Goal: Task Accomplishment & Management: Use online tool/utility

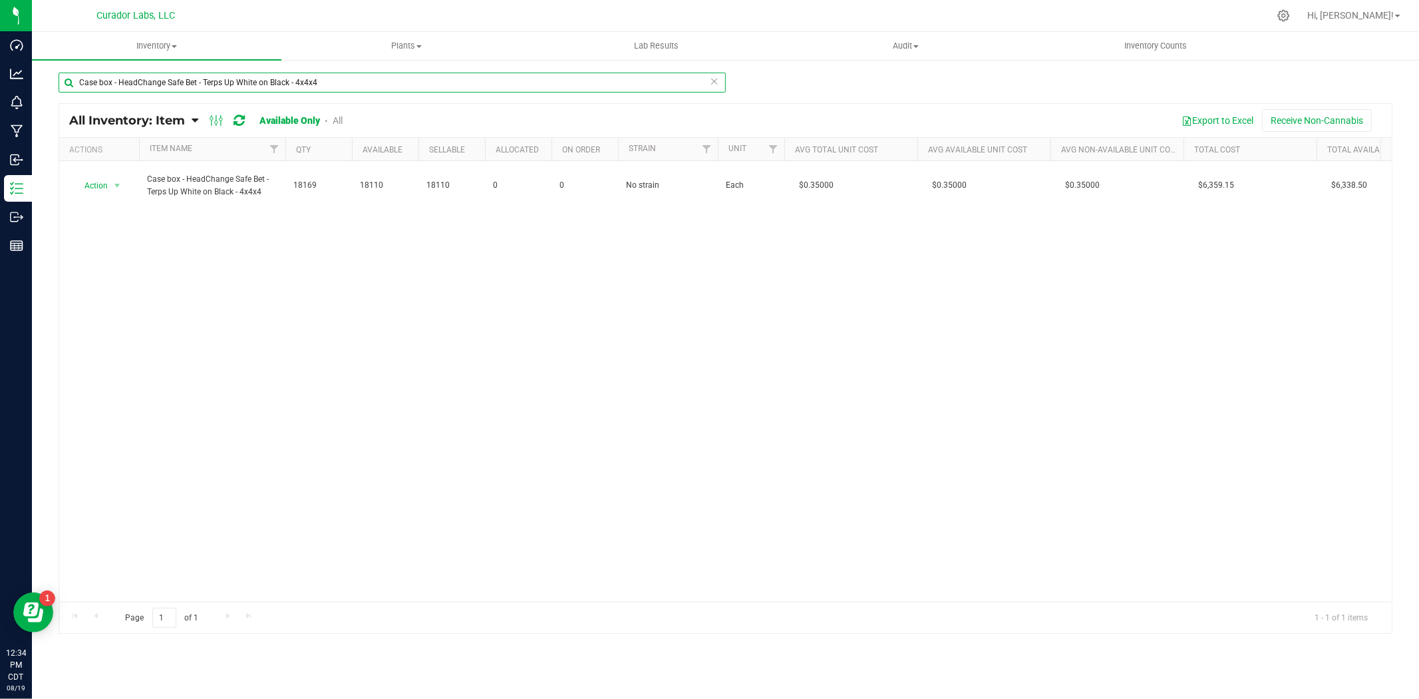
drag, startPoint x: -6, startPoint y: 82, endPoint x: -343, endPoint y: 59, distance: 338.1
click at [0, 59] on html "Dashboard Analytics Monitoring Manufacturing Inbound Inventory Outbound Reports…" at bounding box center [709, 349] width 1419 height 699
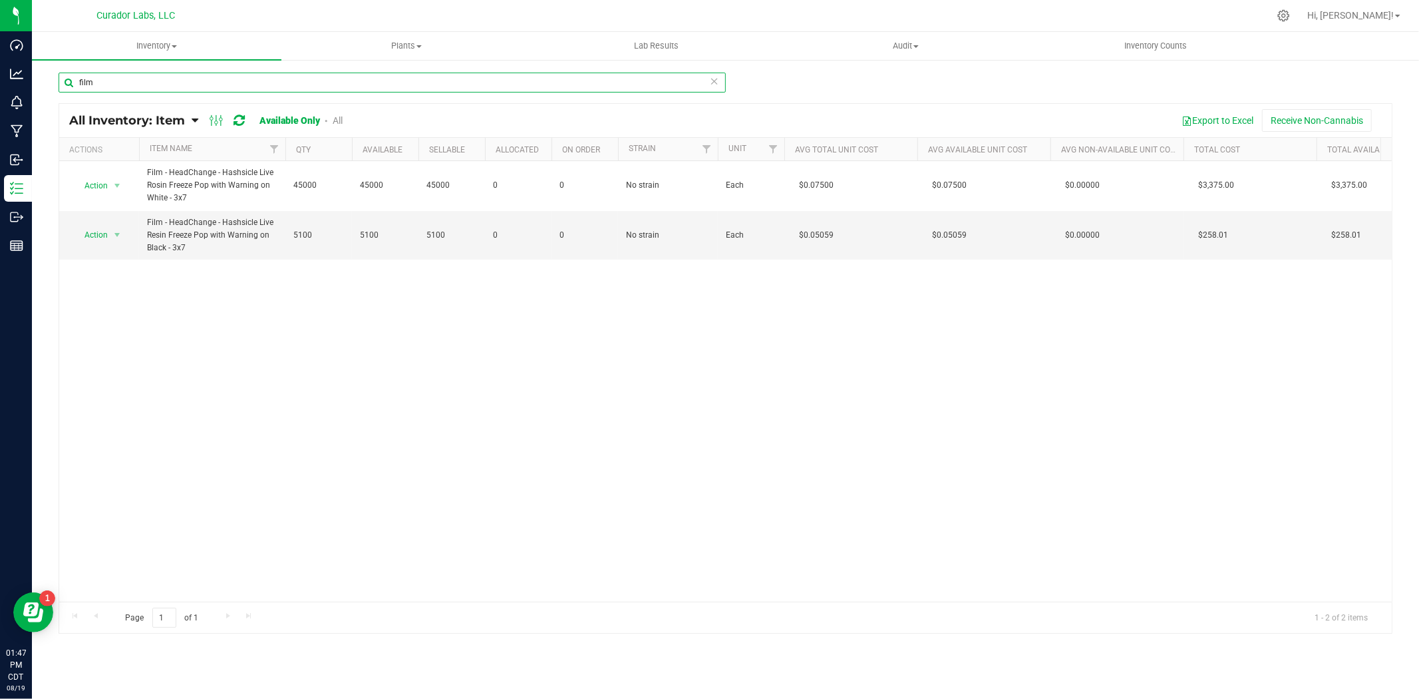
drag, startPoint x: 104, startPoint y: 84, endPoint x: 120, endPoint y: 69, distance: 22.6
click at [0, 80] on html "Dashboard Analytics Monitoring Manufacturing Inbound Inventory Outbound Reports…" at bounding box center [709, 349] width 1419 height 699
paste input "Cart - Safe Bet - AIO Disti Eco Star Recycle Sticker + Warning on Orange - 1ml"
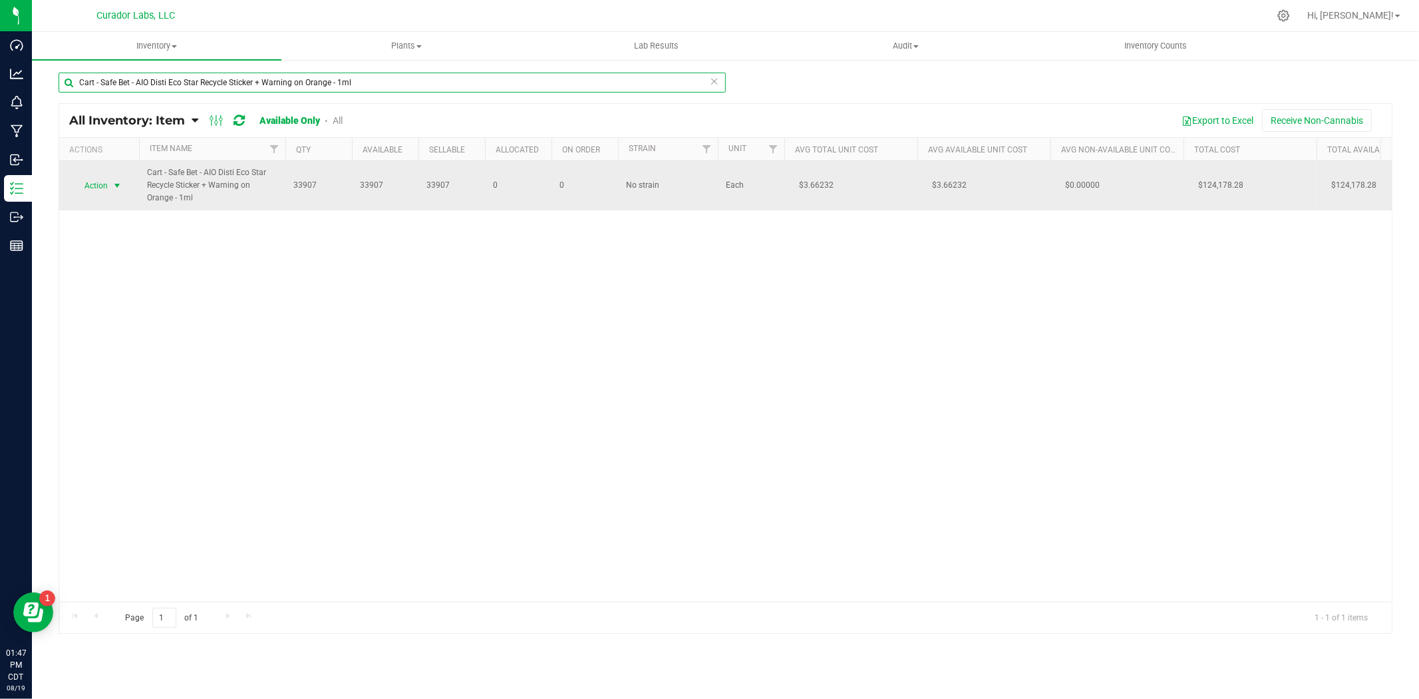
type input "Cart - Safe Bet - AIO Disti Eco Star Recycle Sticker + Warning on Orange - 1ml"
click at [98, 184] on span "Action" at bounding box center [91, 185] width 36 height 19
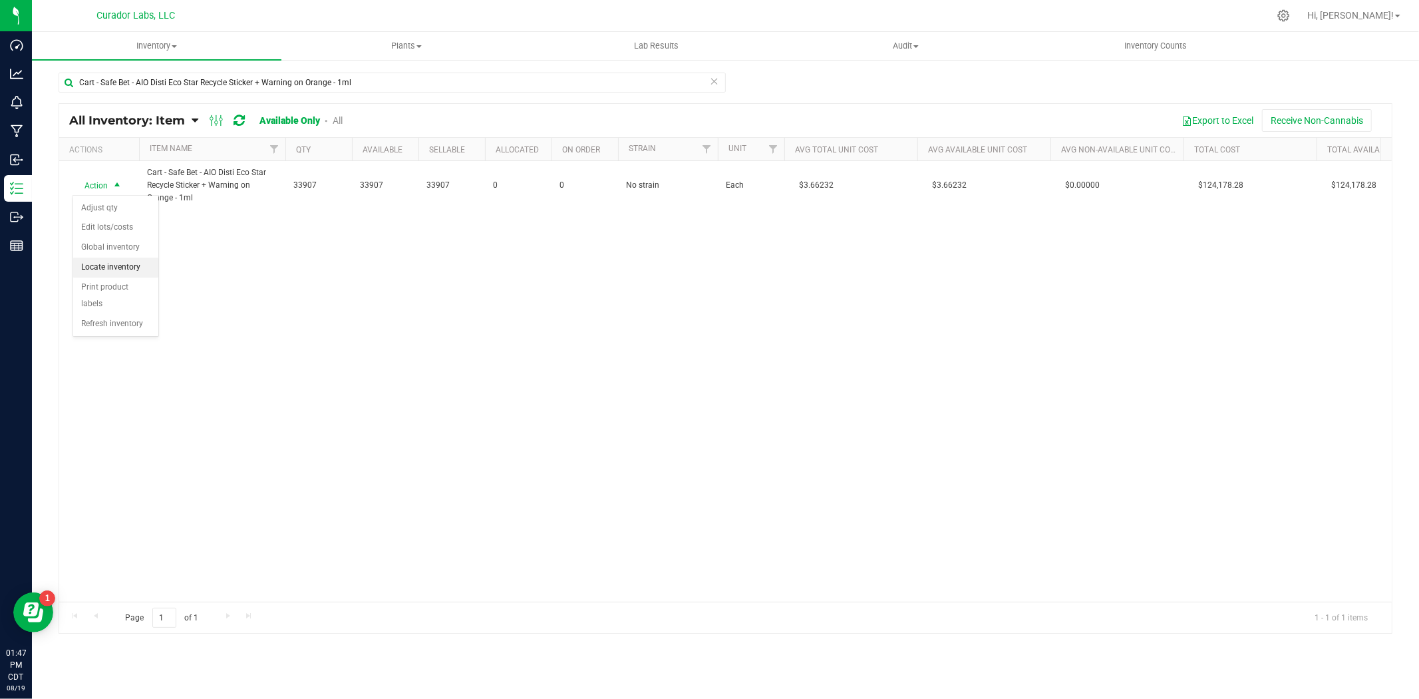
click at [110, 271] on li "Locate inventory" at bounding box center [115, 267] width 85 height 20
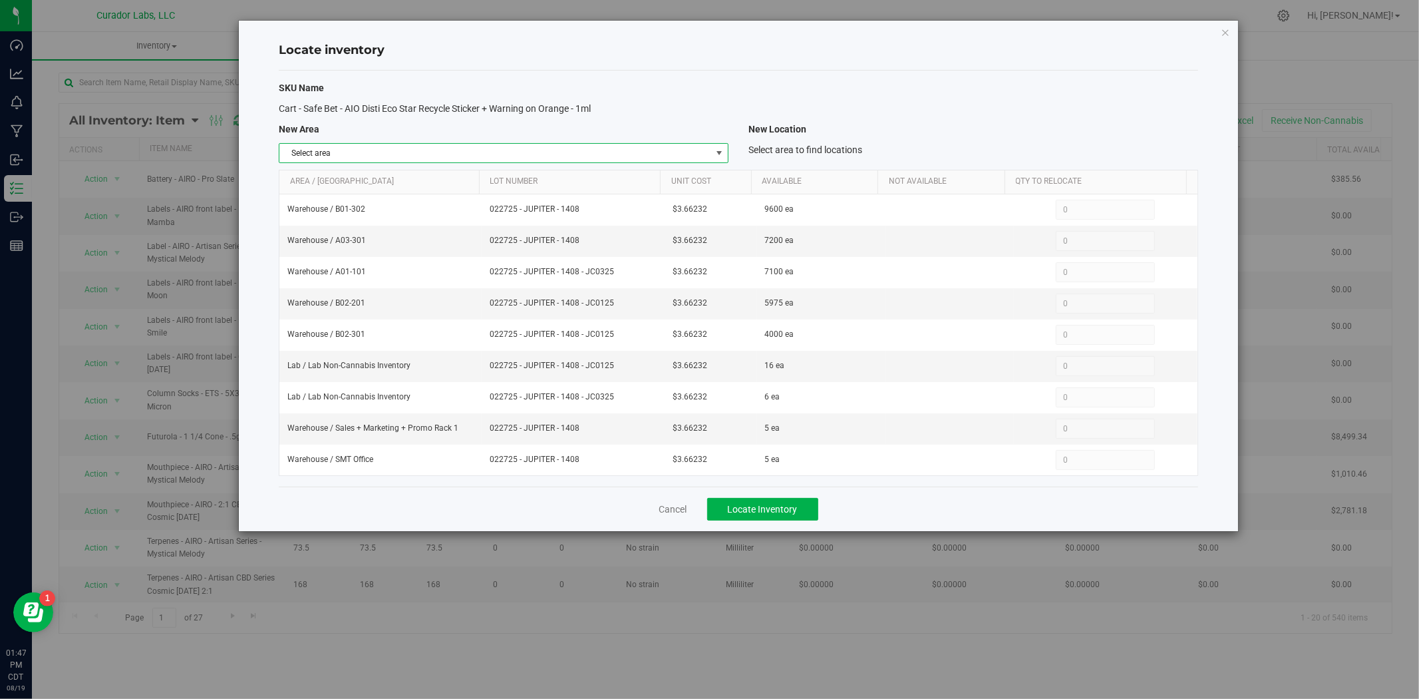
click at [368, 150] on span "Select area" at bounding box center [495, 153] width 432 height 19
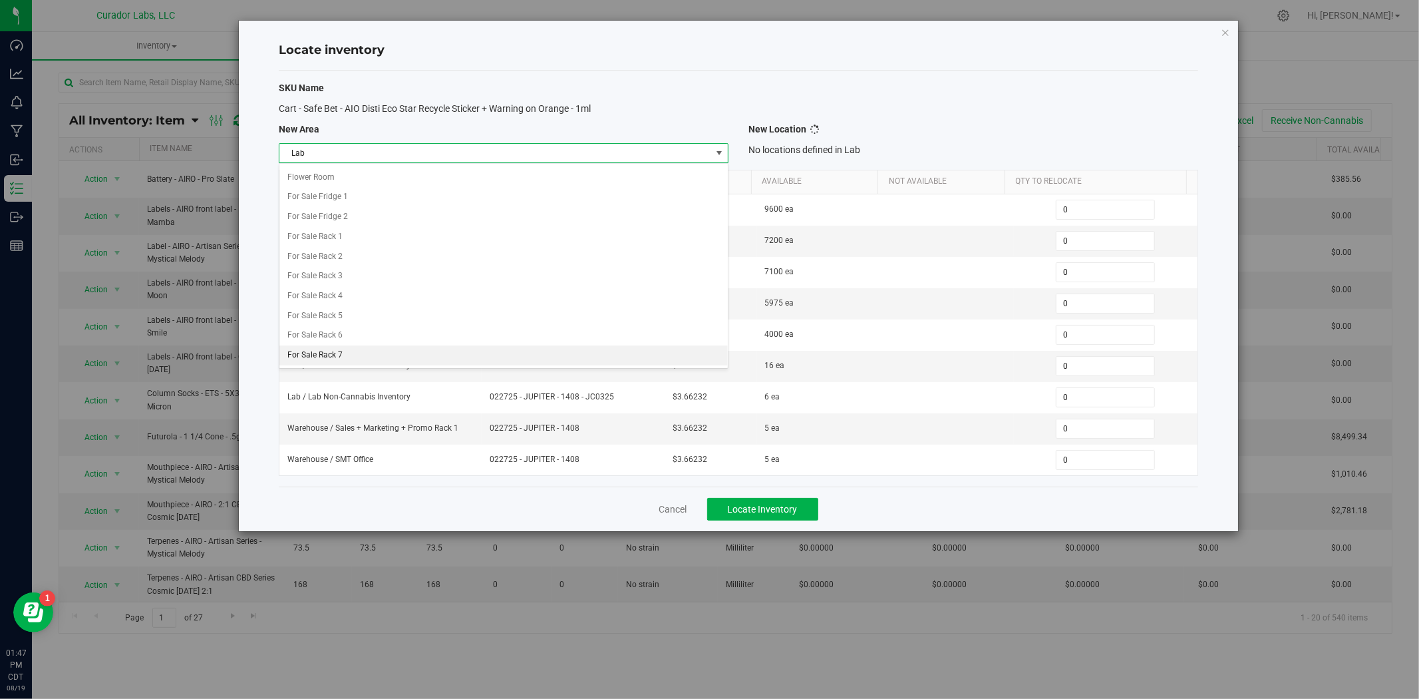
scroll to position [536, 0]
click at [331, 351] on li "Lab" at bounding box center [503, 351] width 448 height 20
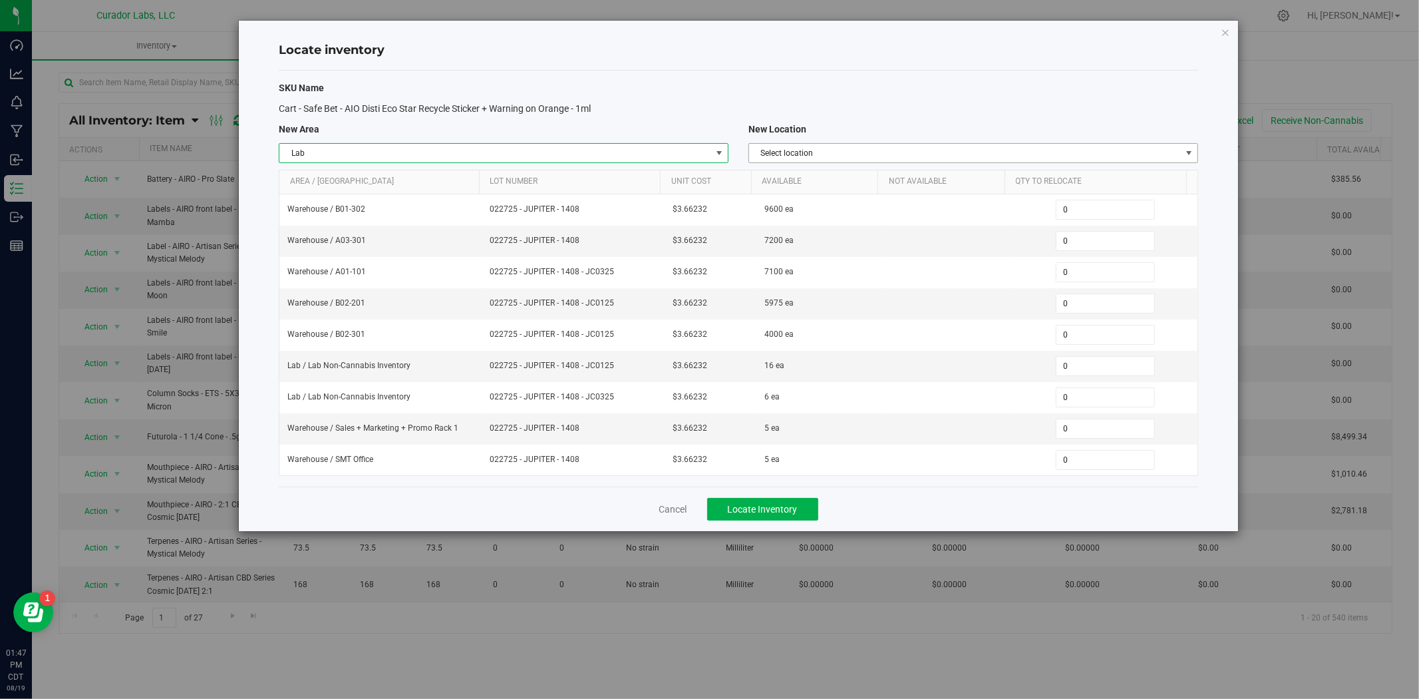
drag, startPoint x: 782, startPoint y: 158, endPoint x: 786, endPoint y: 170, distance: 13.1
click at [783, 157] on span "Select location" at bounding box center [965, 153] width 432 height 19
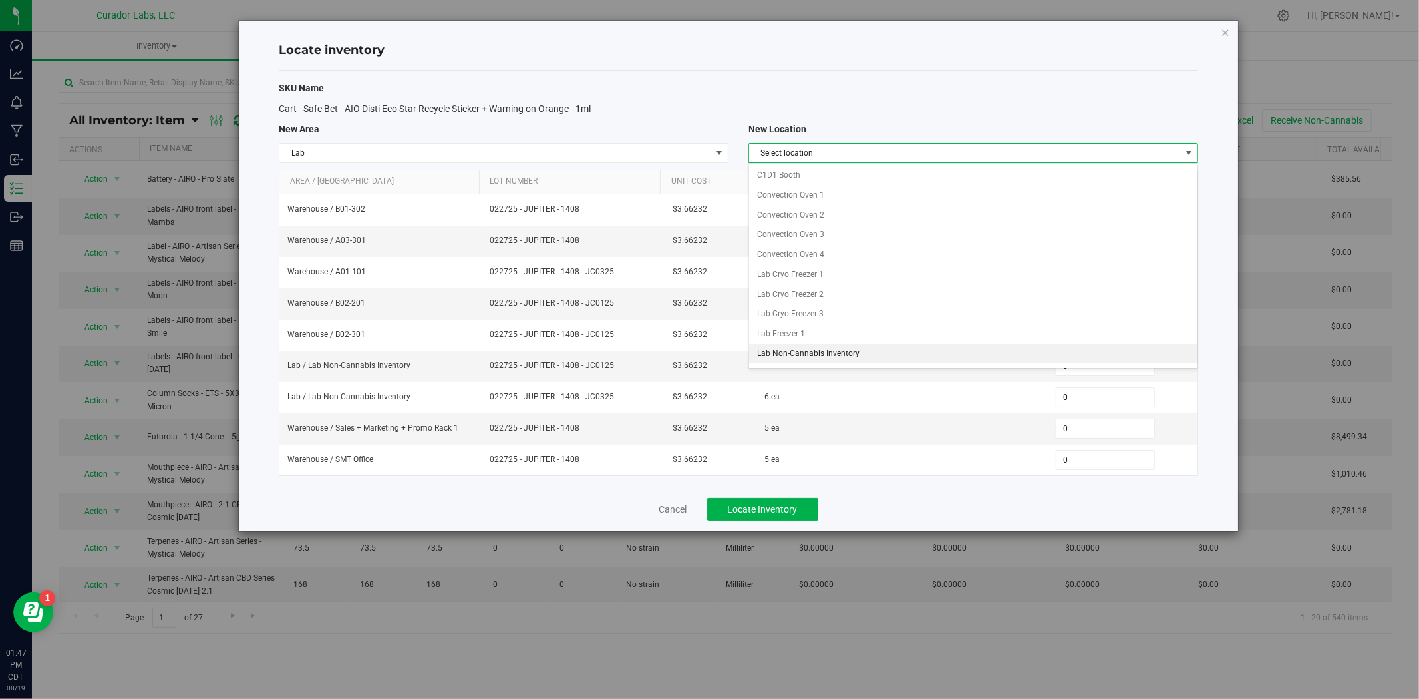
click at [822, 354] on li "Lab Non-Cannabis Inventory" at bounding box center [973, 354] width 448 height 20
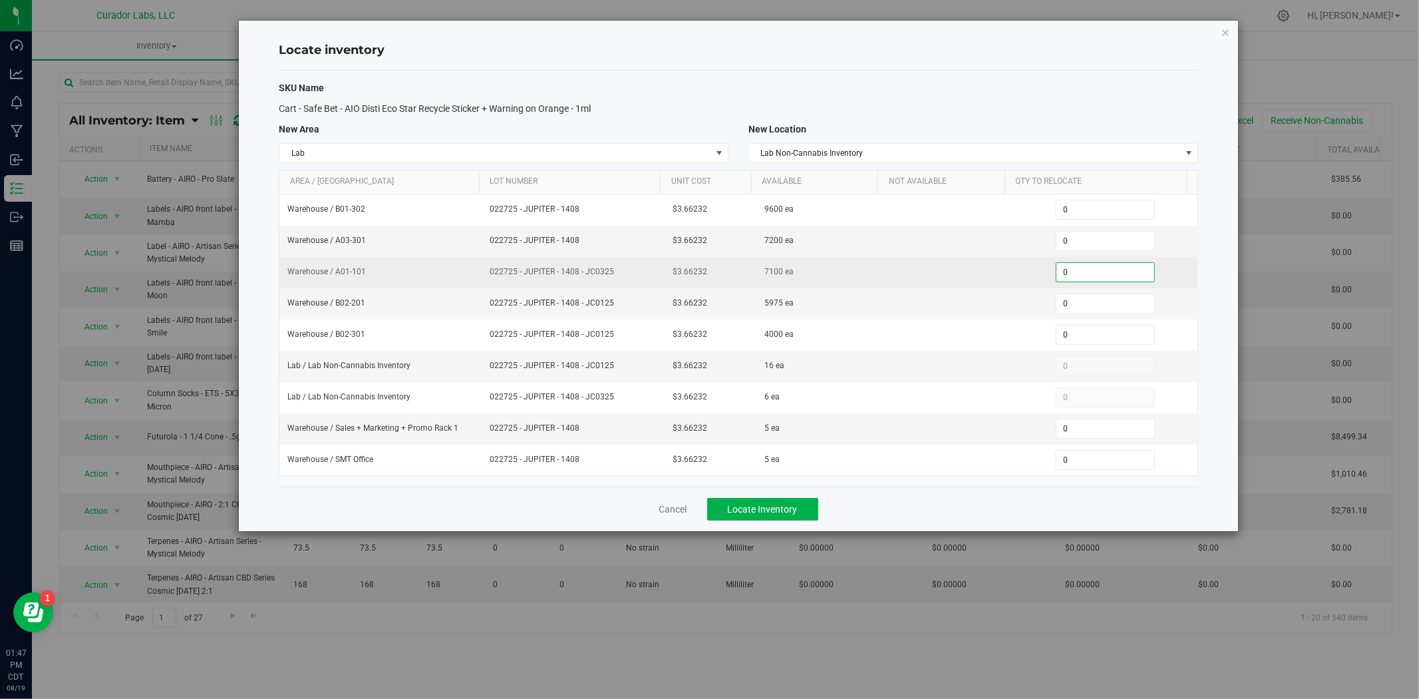
drag, startPoint x: 1060, startPoint y: 276, endPoint x: 1036, endPoint y: 277, distance: 24.6
click at [1036, 277] on div "0 0" at bounding box center [1106, 272] width 168 height 20
type input "2000"
type input "2,000"
drag, startPoint x: 615, startPoint y: 280, endPoint x: 519, endPoint y: 279, distance: 95.8
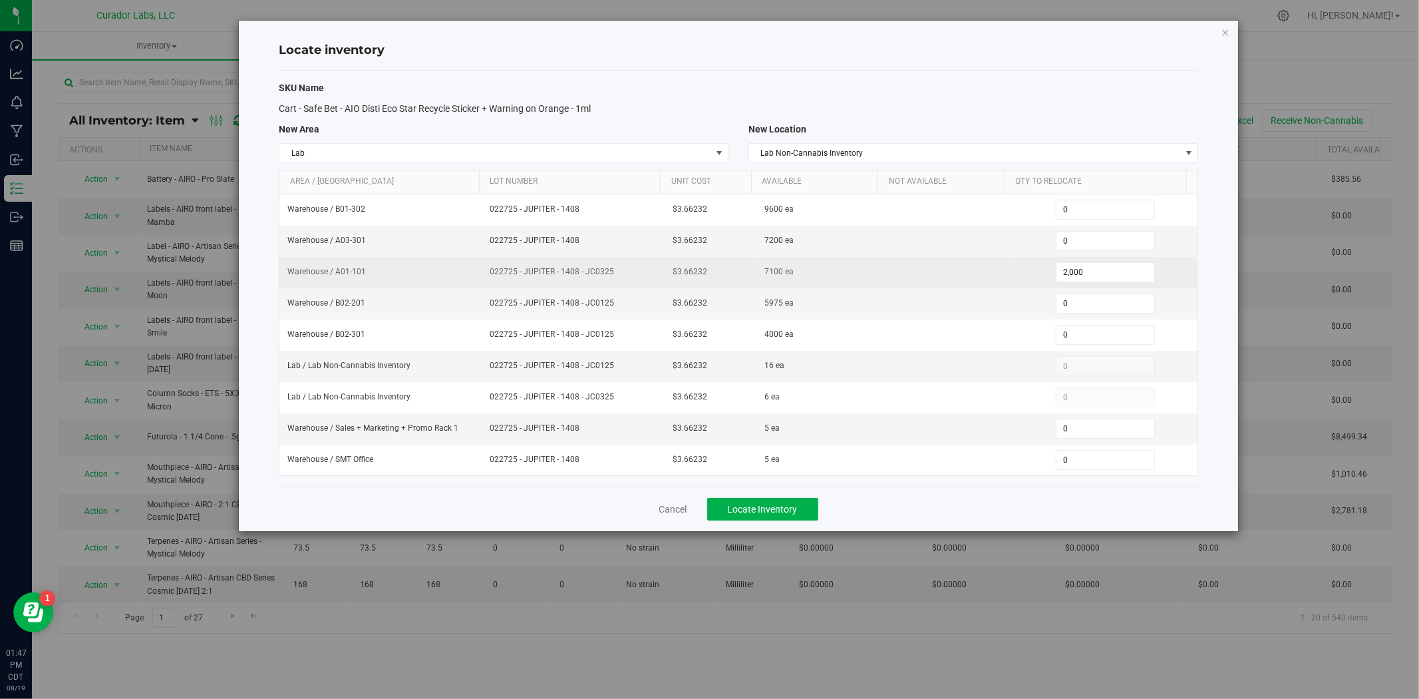
click at [519, 279] on td "022725 - JUPITER - 1408 - JC0325" at bounding box center [574, 272] width 184 height 31
copy span "022725 - JUPITER - 1408 - JC0325"
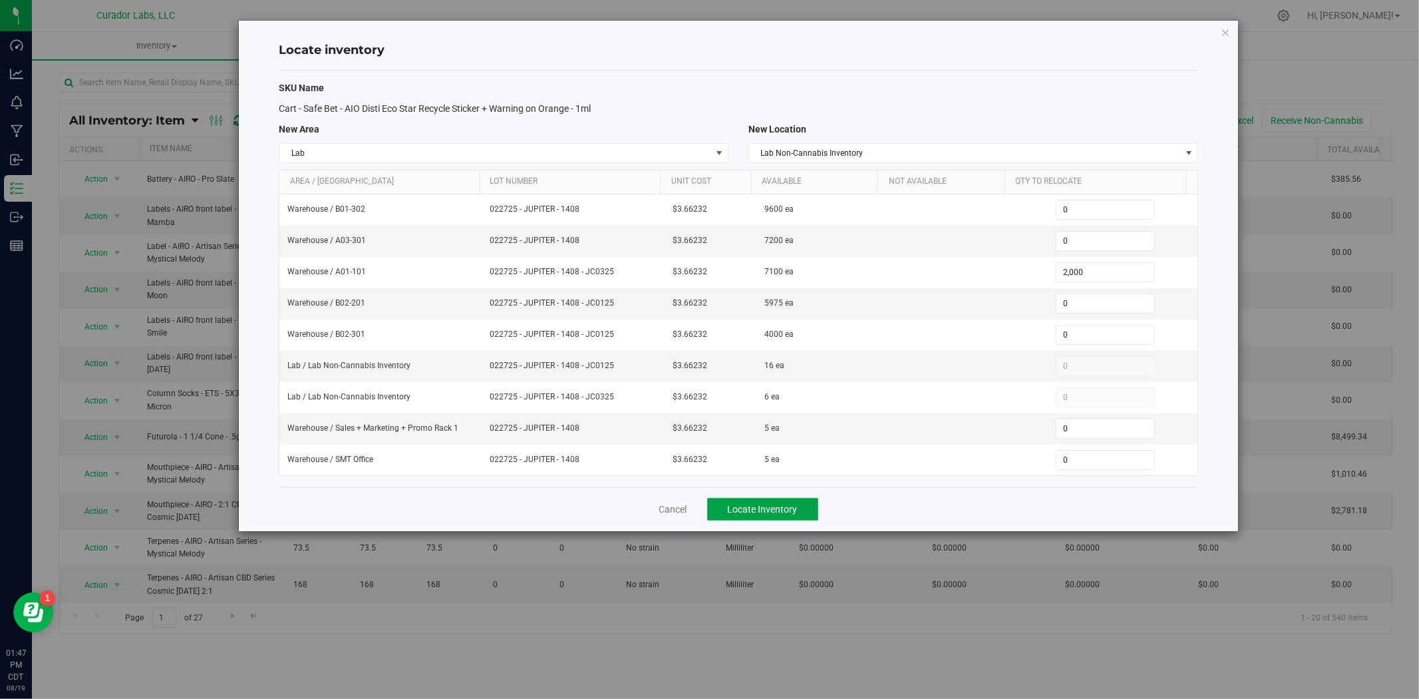
click at [773, 511] on span "Locate Inventory" at bounding box center [763, 509] width 70 height 11
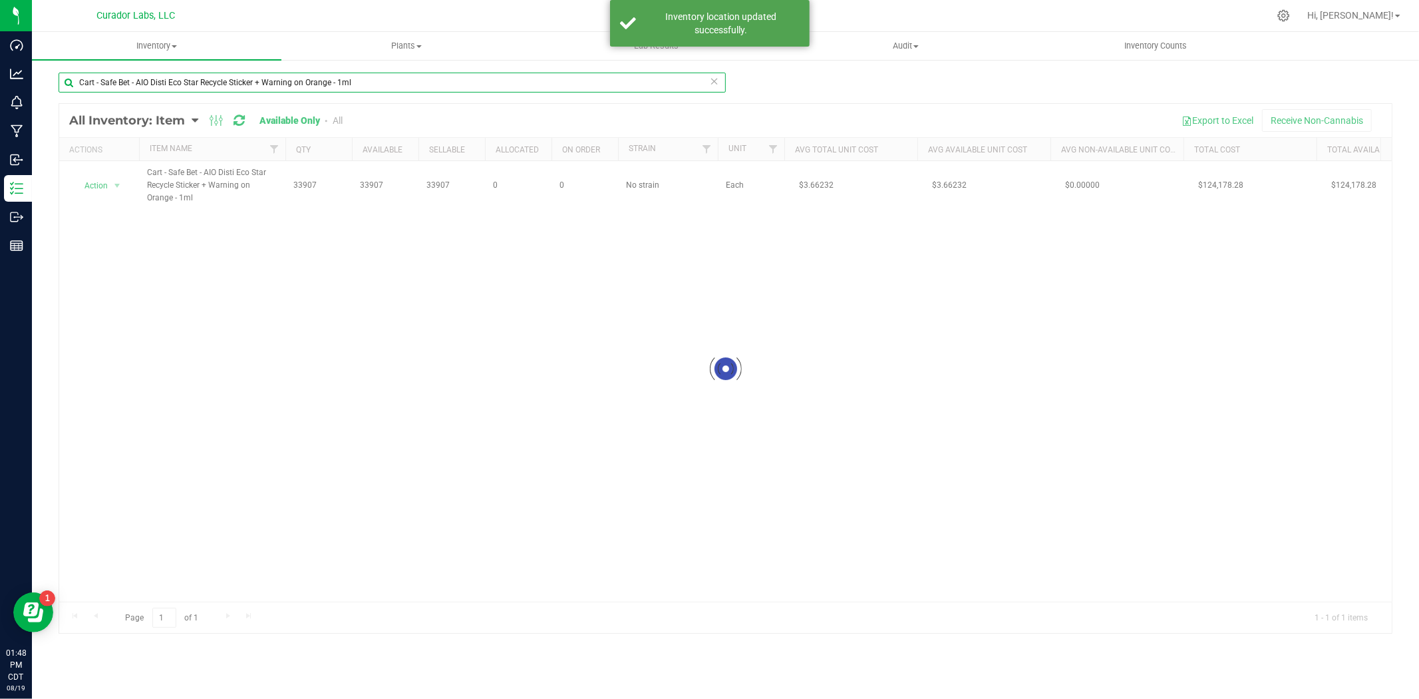
drag, startPoint x: 316, startPoint y: 80, endPoint x: -138, endPoint y: 37, distance: 455.8
click at [0, 37] on html "Dashboard Analytics Monitoring Manufacturing Inbound Inventory Outbound Reports…" at bounding box center [709, 349] width 1419 height 699
paste input "Bet - EZ Click Glass Distillate THC M [PERSON_NAME] - 1mL"
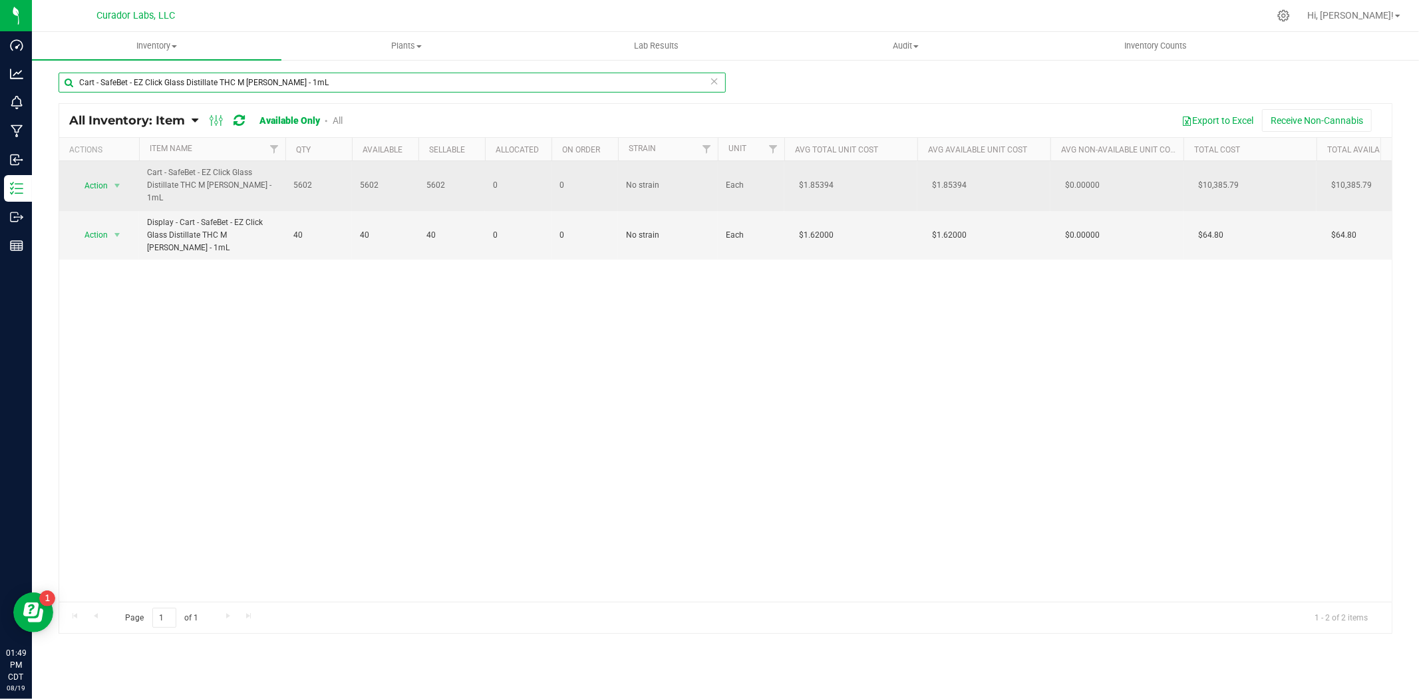
type input "Cart - SafeBet - EZ Click Glass Distillate THC M [PERSON_NAME] - 1mL"
click at [104, 188] on span "Action" at bounding box center [91, 185] width 36 height 19
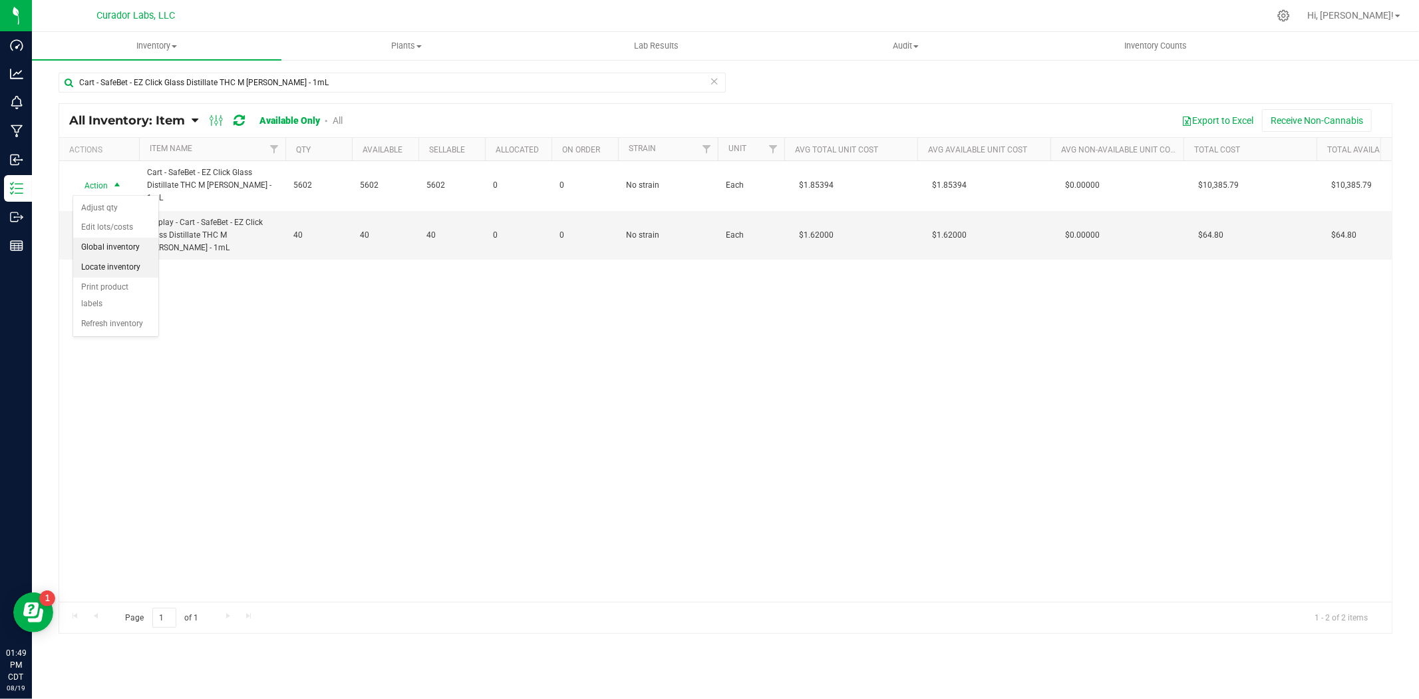
click at [125, 263] on li "Locate inventory" at bounding box center [115, 267] width 85 height 20
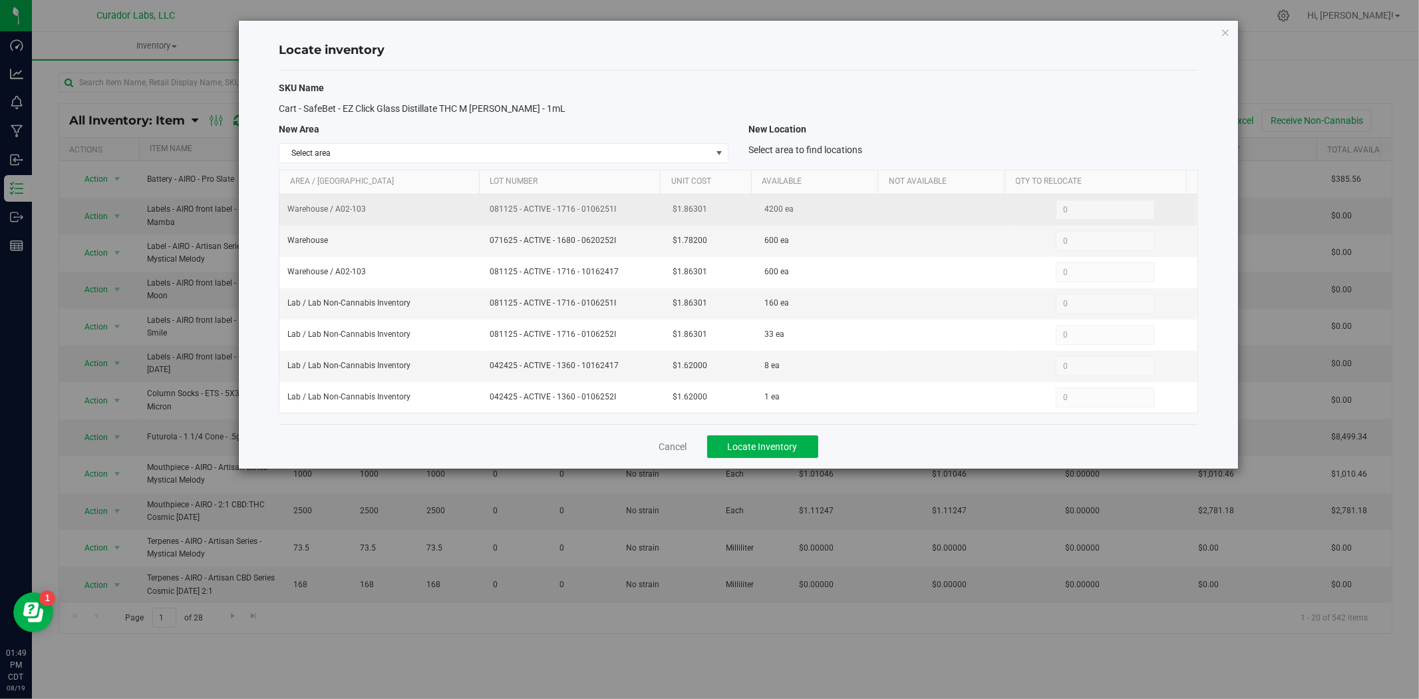
drag, startPoint x: 595, startPoint y: 210, endPoint x: 464, endPoint y: 212, distance: 131.1
click at [464, 212] on tr "Warehouse / A02-103 081125 - ACTIVE - 1716 - 0106251I $1.86301 4200 ea 0 0" at bounding box center [738, 209] width 918 height 31
copy tr "081125 - ACTIVE - 1716 - 0106251I"
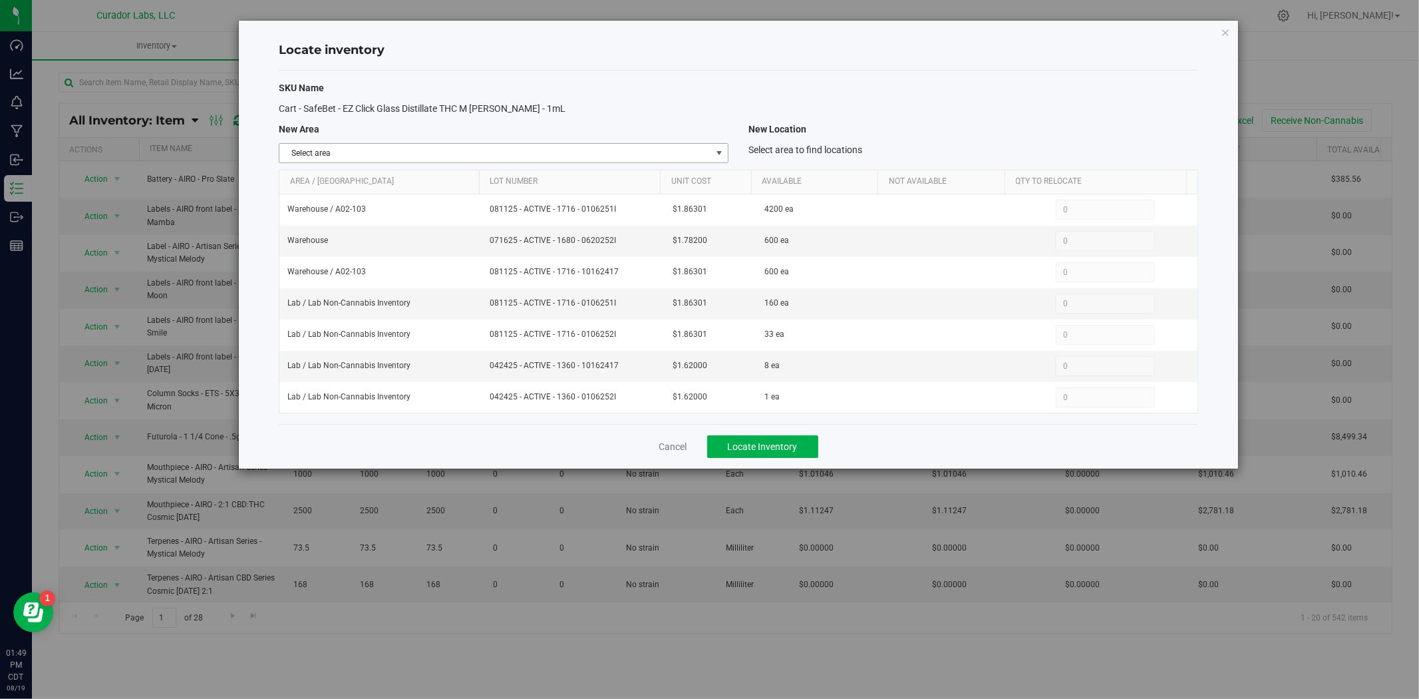
click at [573, 150] on span "Select area" at bounding box center [495, 153] width 432 height 19
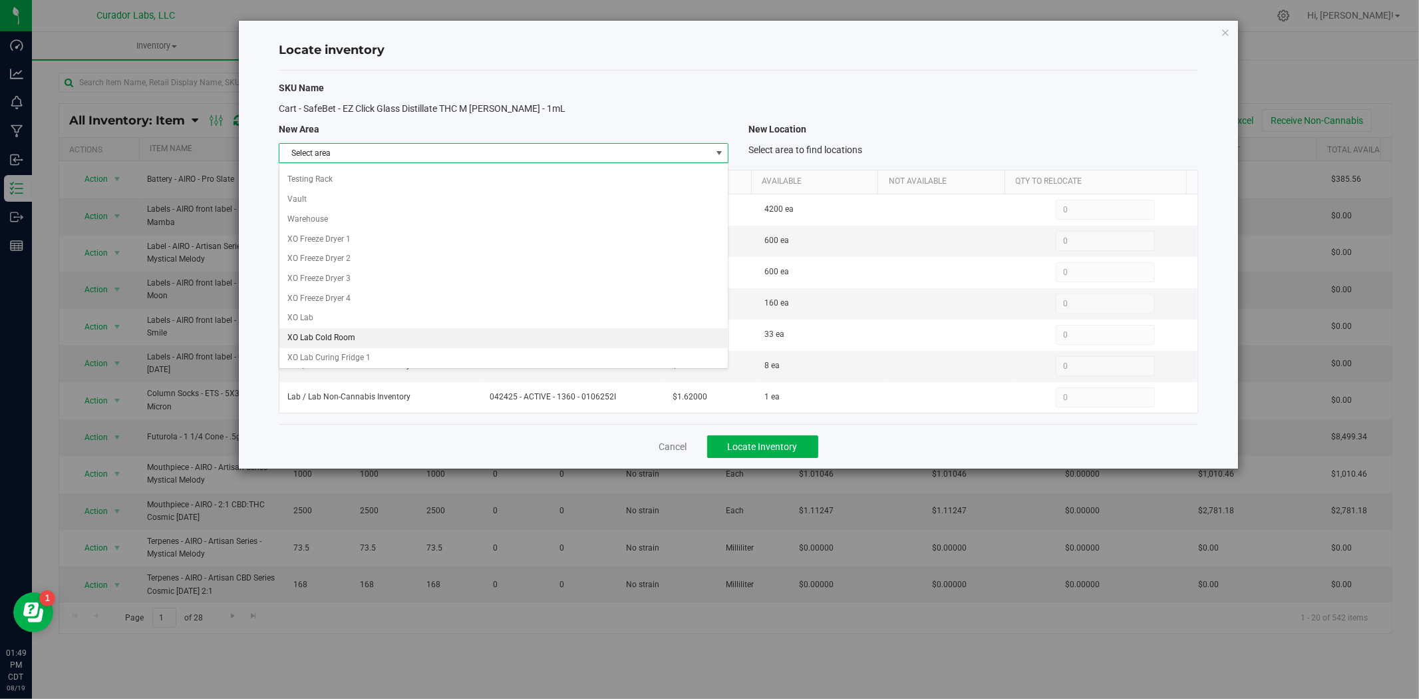
scroll to position [716, 0]
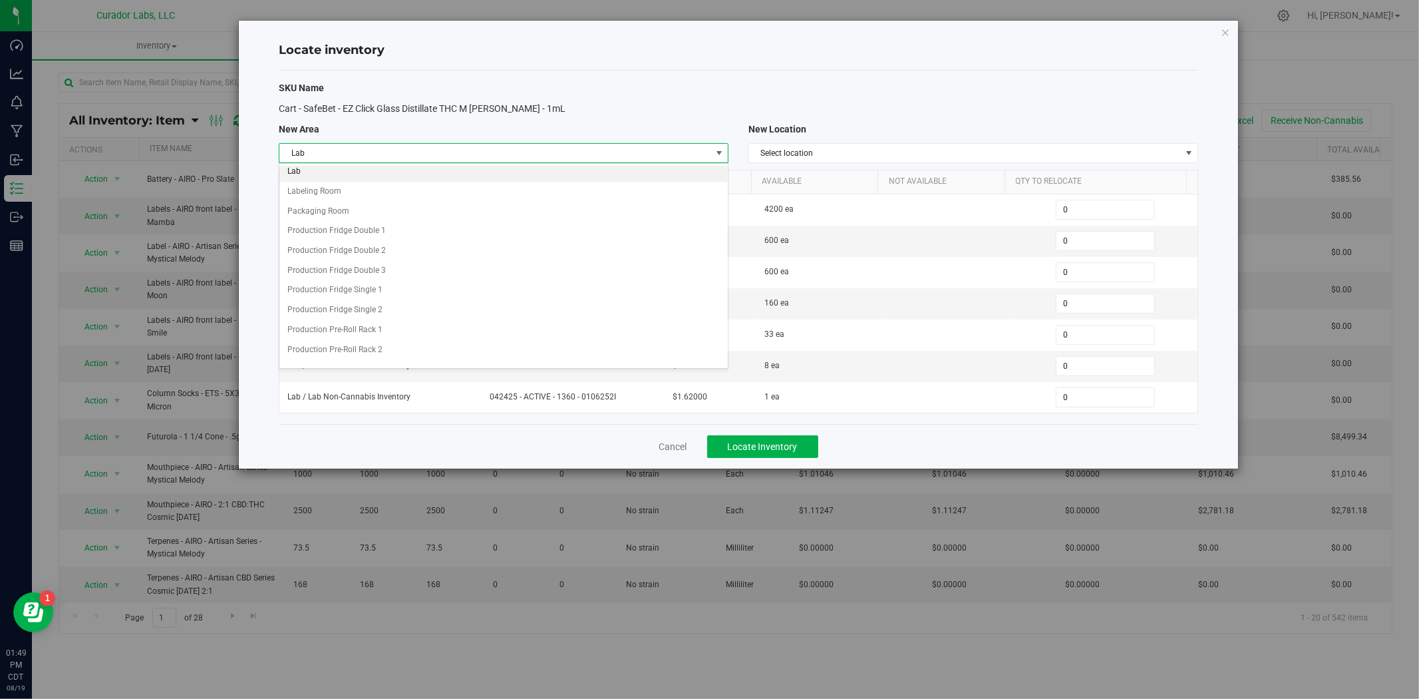
click at [417, 174] on li "Lab" at bounding box center [503, 172] width 448 height 20
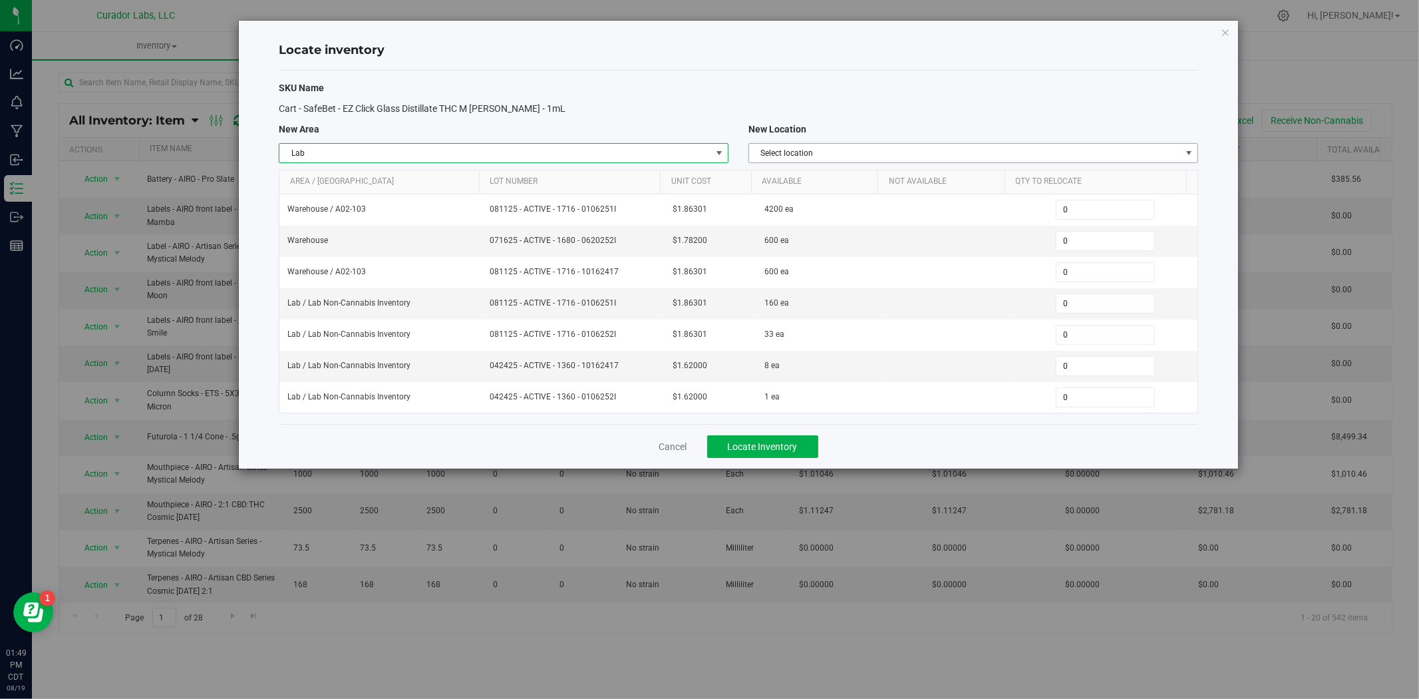
click at [774, 150] on span "Select location" at bounding box center [965, 153] width 432 height 19
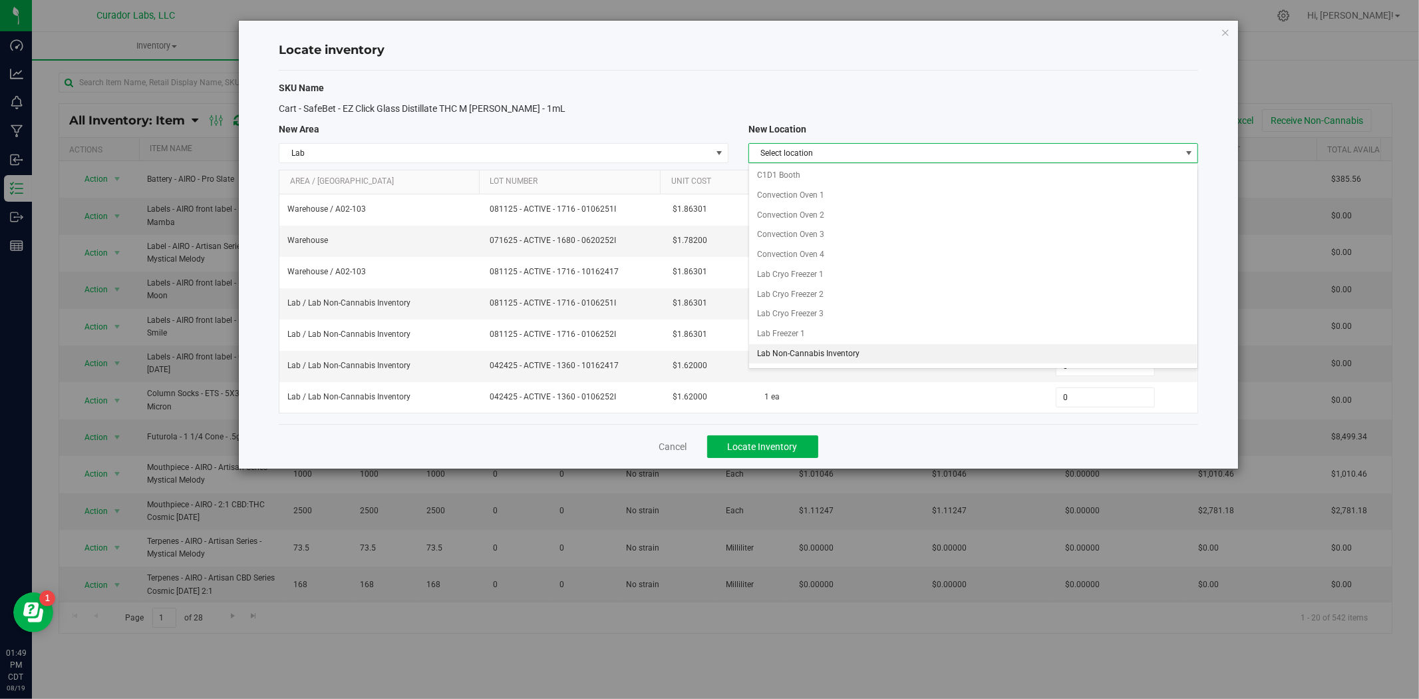
click at [810, 351] on li "Lab Non-Cannabis Inventory" at bounding box center [973, 354] width 448 height 20
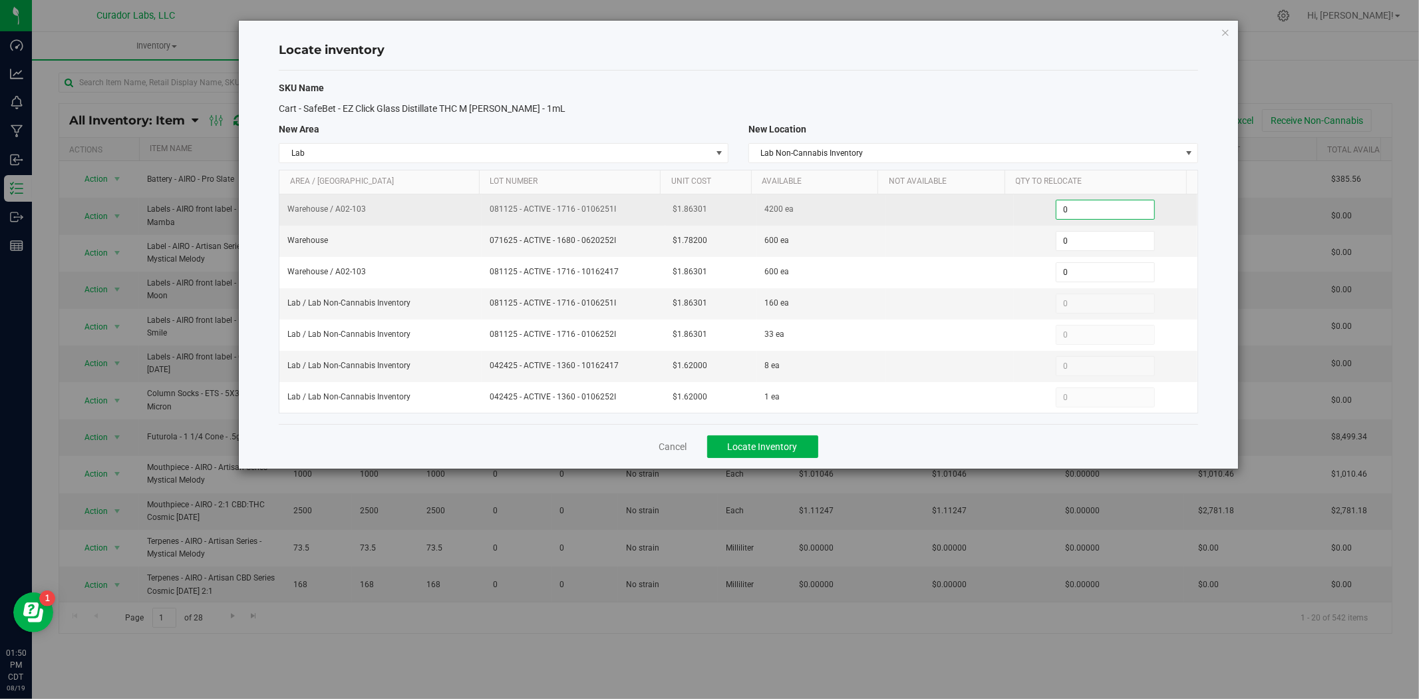
drag, startPoint x: 1078, startPoint y: 210, endPoint x: 1046, endPoint y: 210, distance: 31.3
click at [1056, 210] on span "0 0" at bounding box center [1105, 210] width 99 height 20
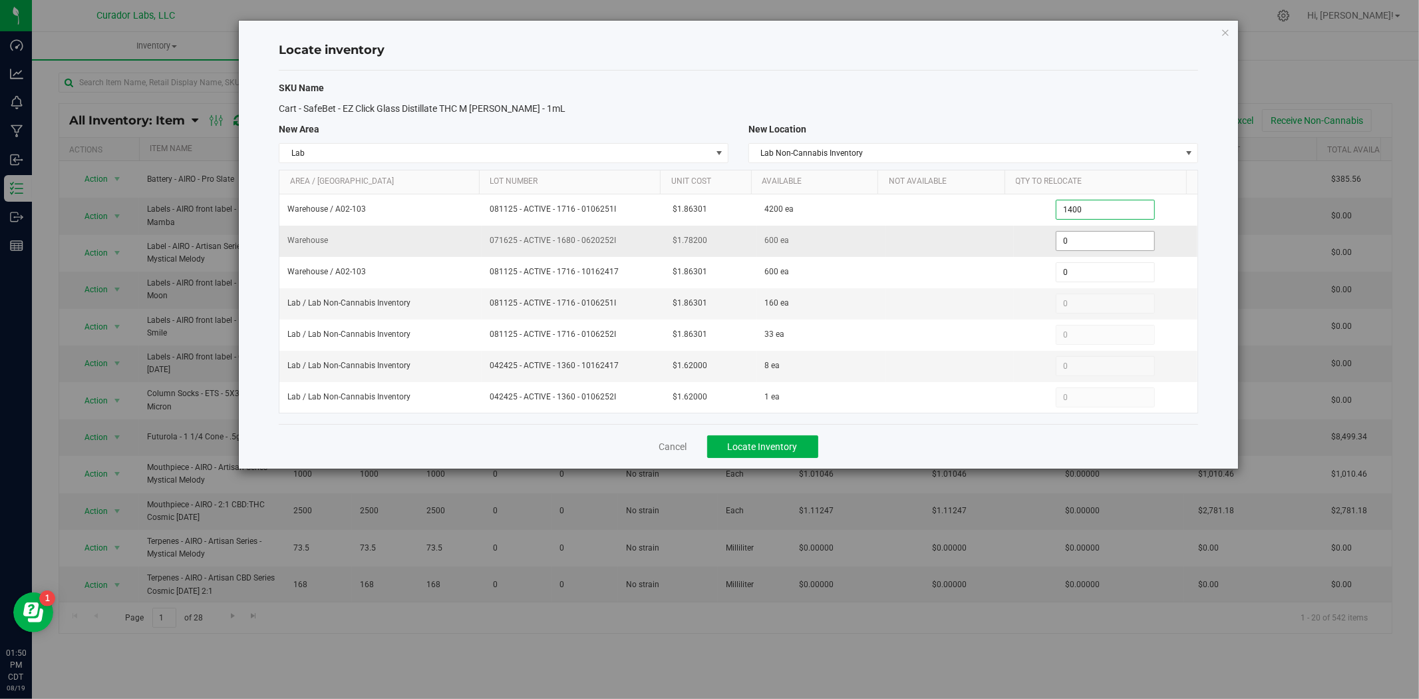
type input "1400"
type input "1,400"
drag, startPoint x: 754, startPoint y: 449, endPoint x: 750, endPoint y: 441, distance: 8.9
click at [752, 450] on span "Locate Inventory" at bounding box center [763, 446] width 70 height 11
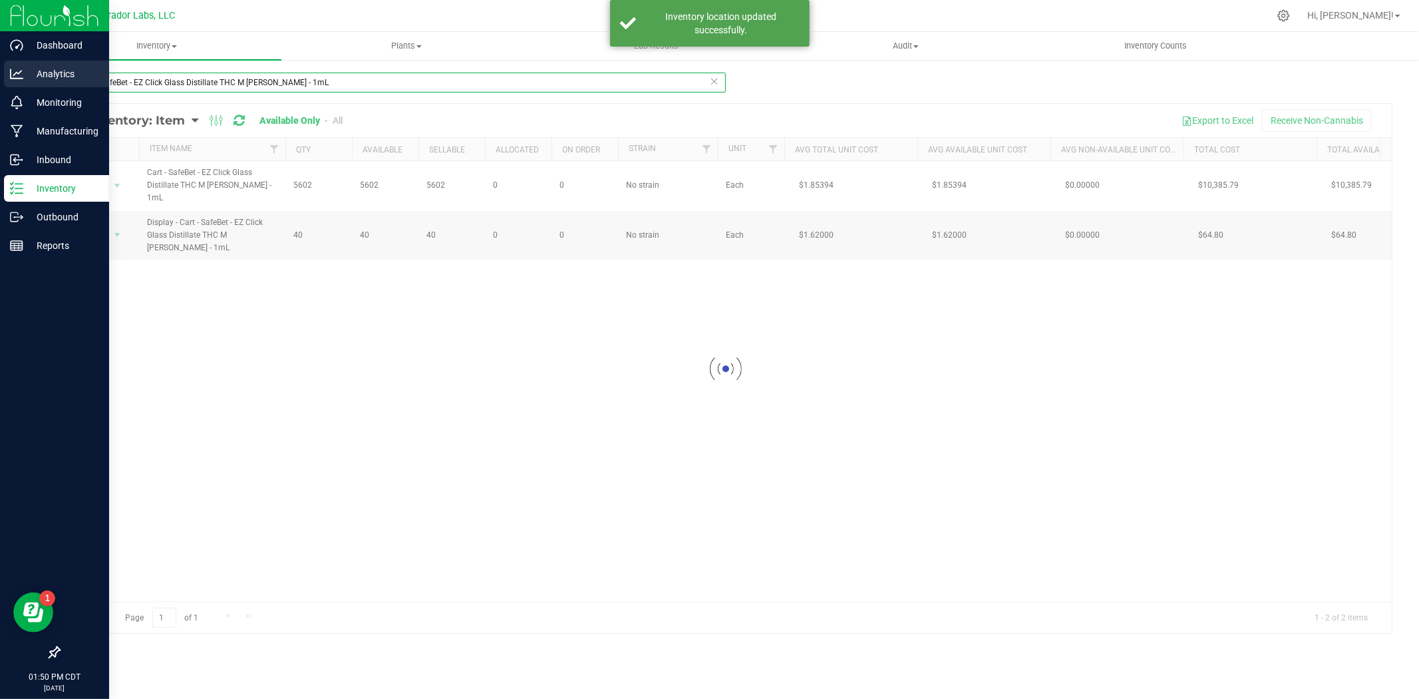
drag, startPoint x: 333, startPoint y: 75, endPoint x: 27, endPoint y: 79, distance: 305.4
click at [0, 84] on html "Dashboard Analytics Monitoring Manufacturing Inbound Inventory Outbound Reports…" at bounding box center [709, 349] width 1419 height 699
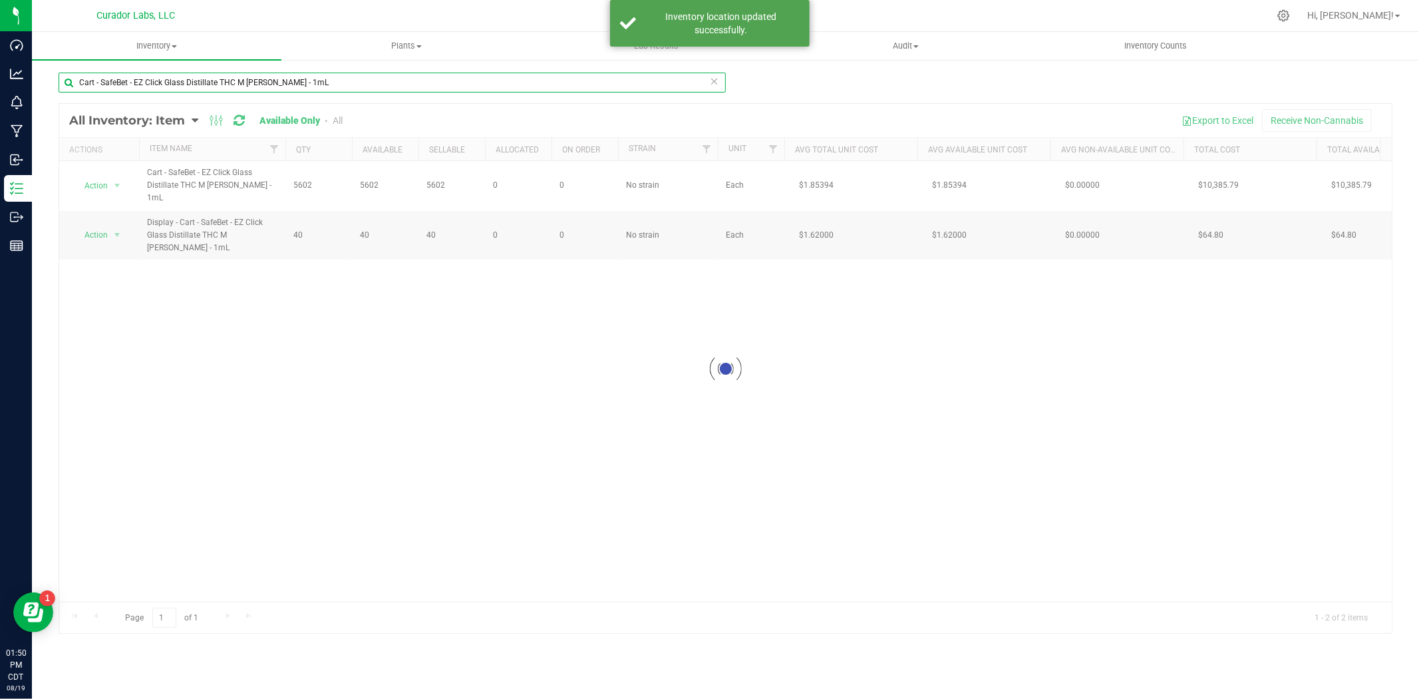
paste input "Mouthpiece - Safe Bet - Distillate Ceramic Flat White"
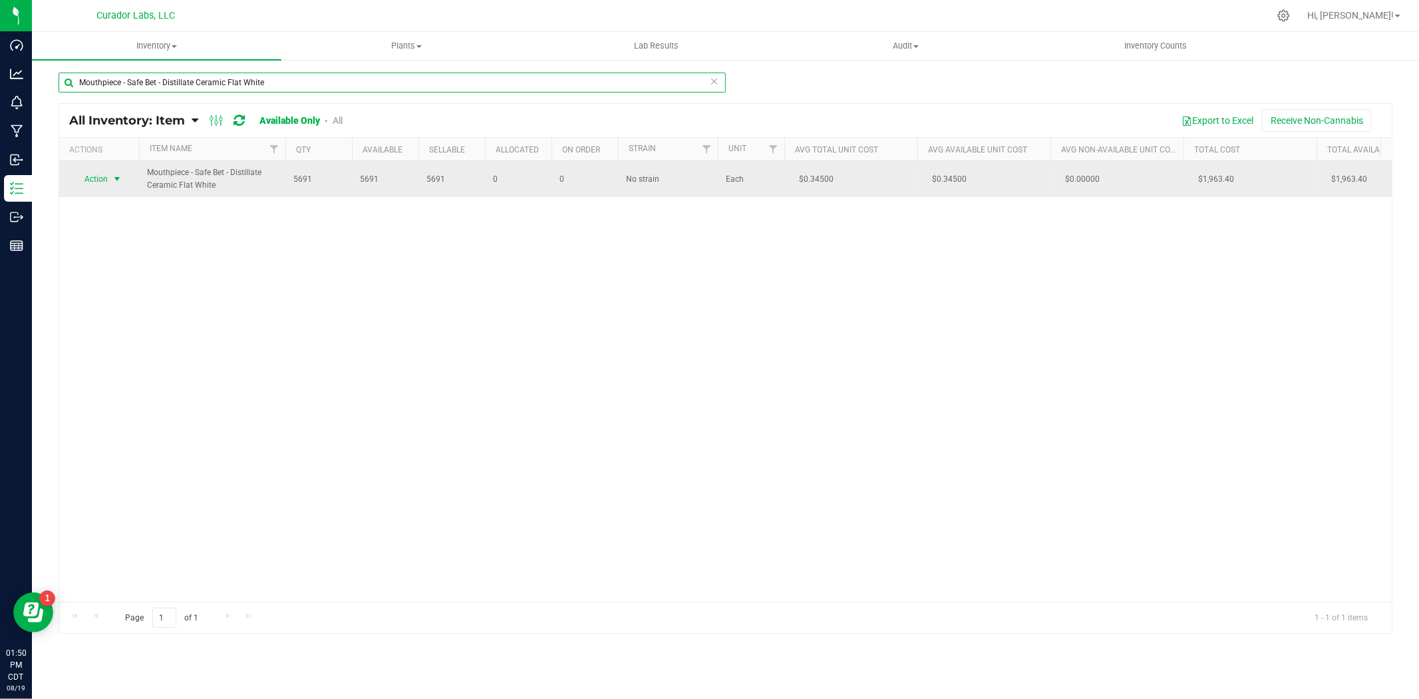
type input "Mouthpiece - Safe Bet - Distillate Ceramic Flat White"
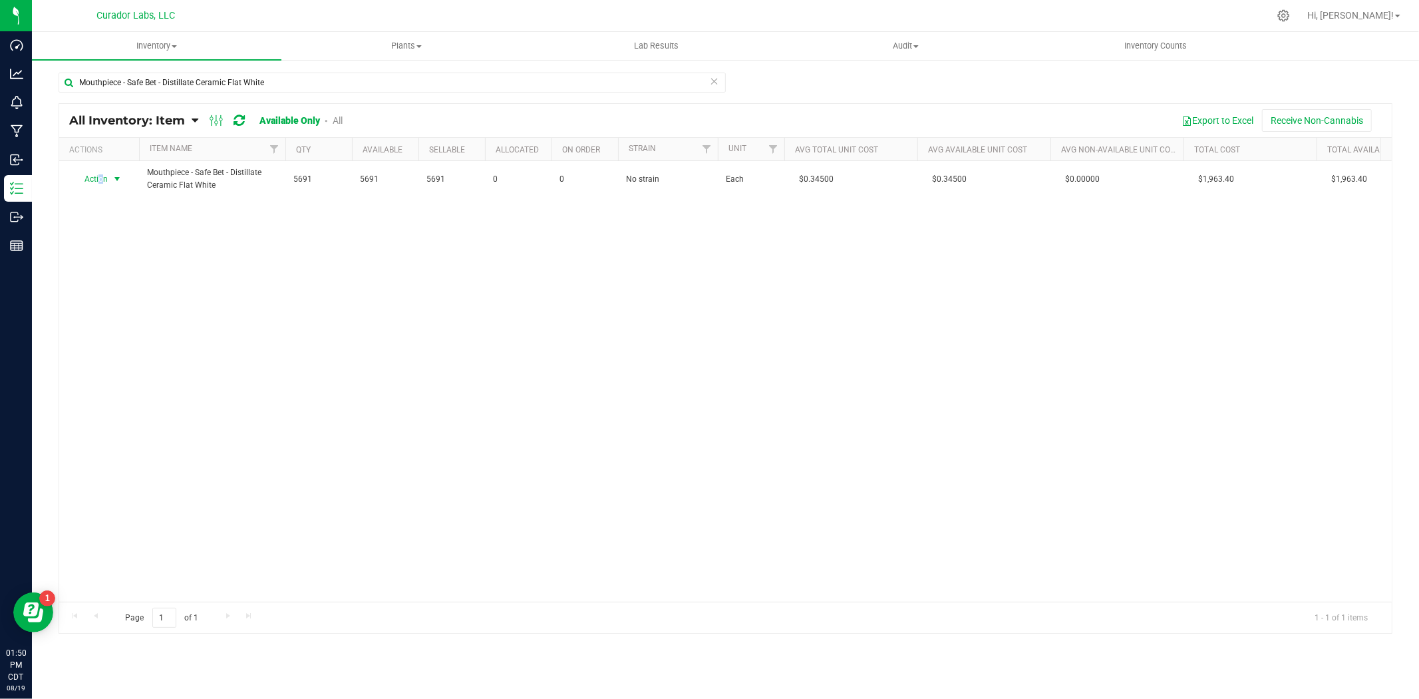
drag, startPoint x: 100, startPoint y: 185, endPoint x: 94, endPoint y: 191, distance: 8.0
click at [101, 184] on span "Action" at bounding box center [91, 179] width 36 height 19
click at [140, 267] on li "Locate inventory" at bounding box center [115, 261] width 85 height 20
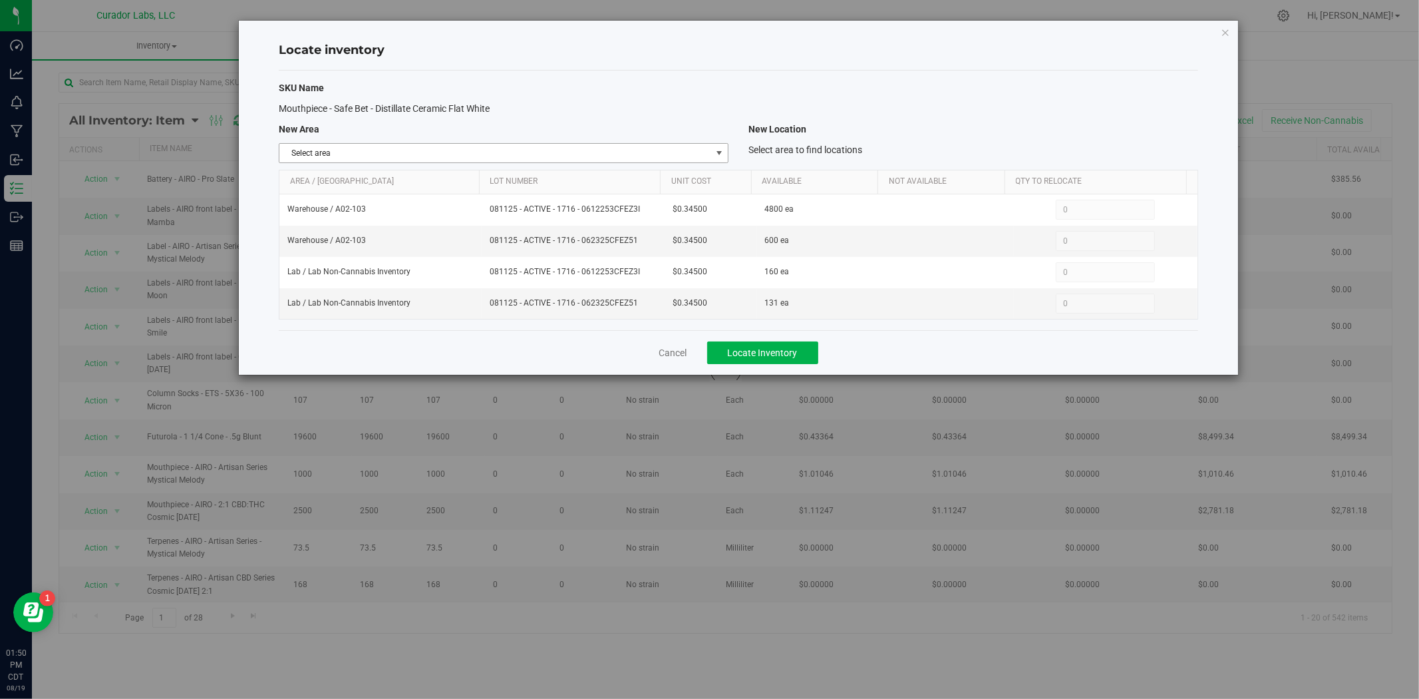
click at [542, 154] on span "Select area" at bounding box center [495, 153] width 432 height 19
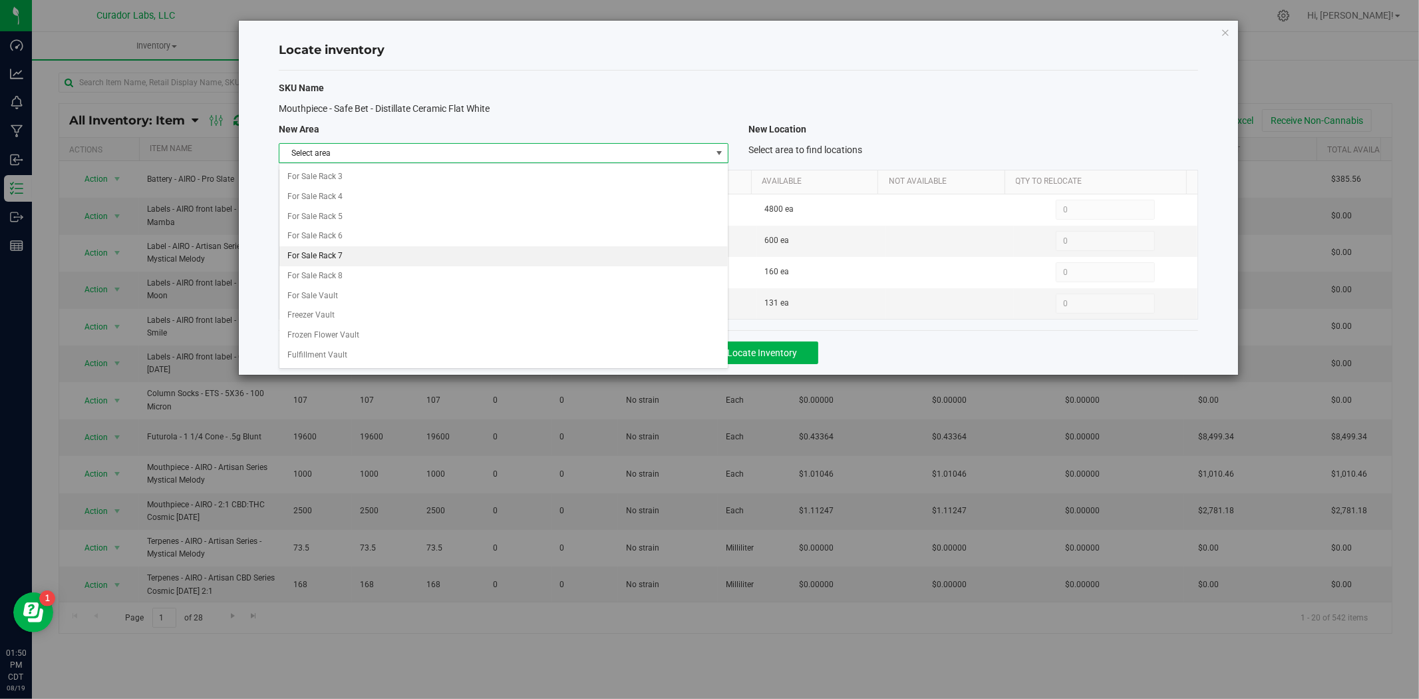
scroll to position [536, 0]
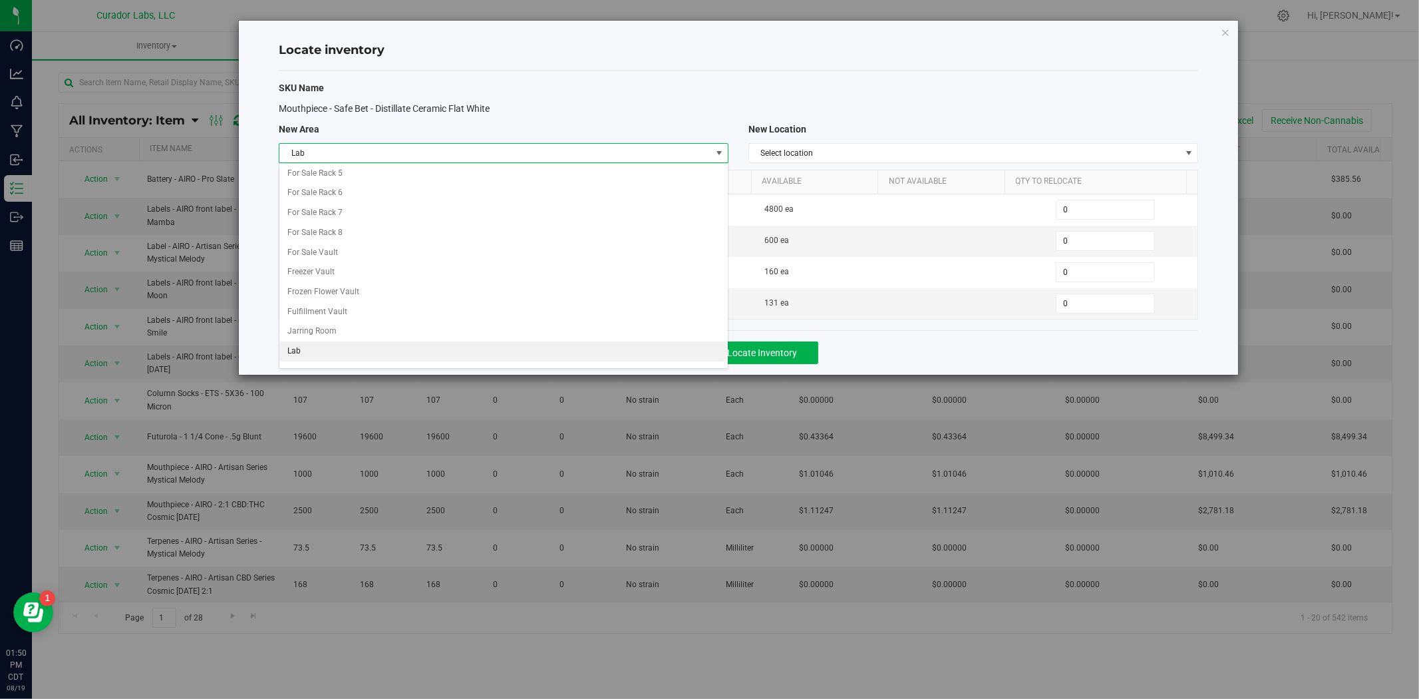
click at [321, 351] on li "Lab" at bounding box center [503, 351] width 448 height 20
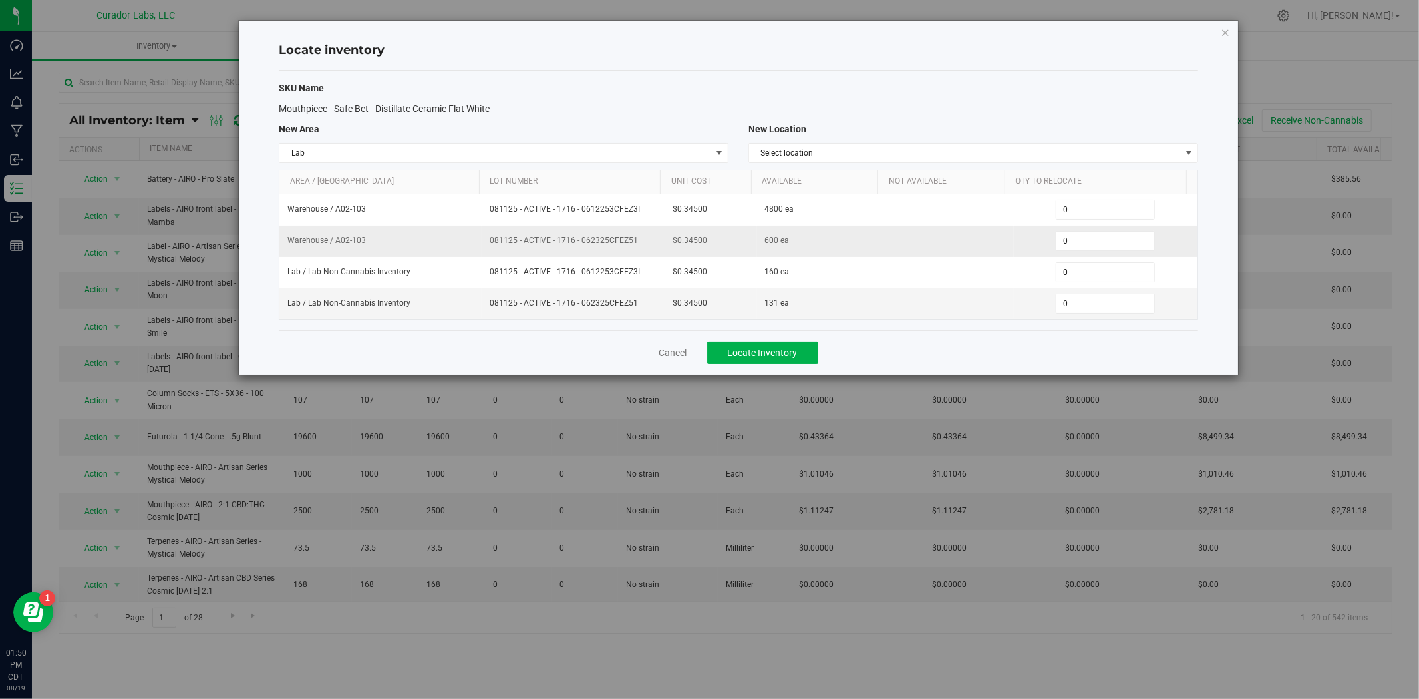
drag, startPoint x: 643, startPoint y: 235, endPoint x: 448, endPoint y: 242, distance: 195.7
click at [448, 242] on tr "Warehouse / A02-103 081125 - ACTIVE - 1716 - 062325CFEZ51 $0.34500 600 ea 0 0" at bounding box center [738, 241] width 918 height 31
copy tr "081125 - ACTIVE - 1716 - 062325CFEZ51"
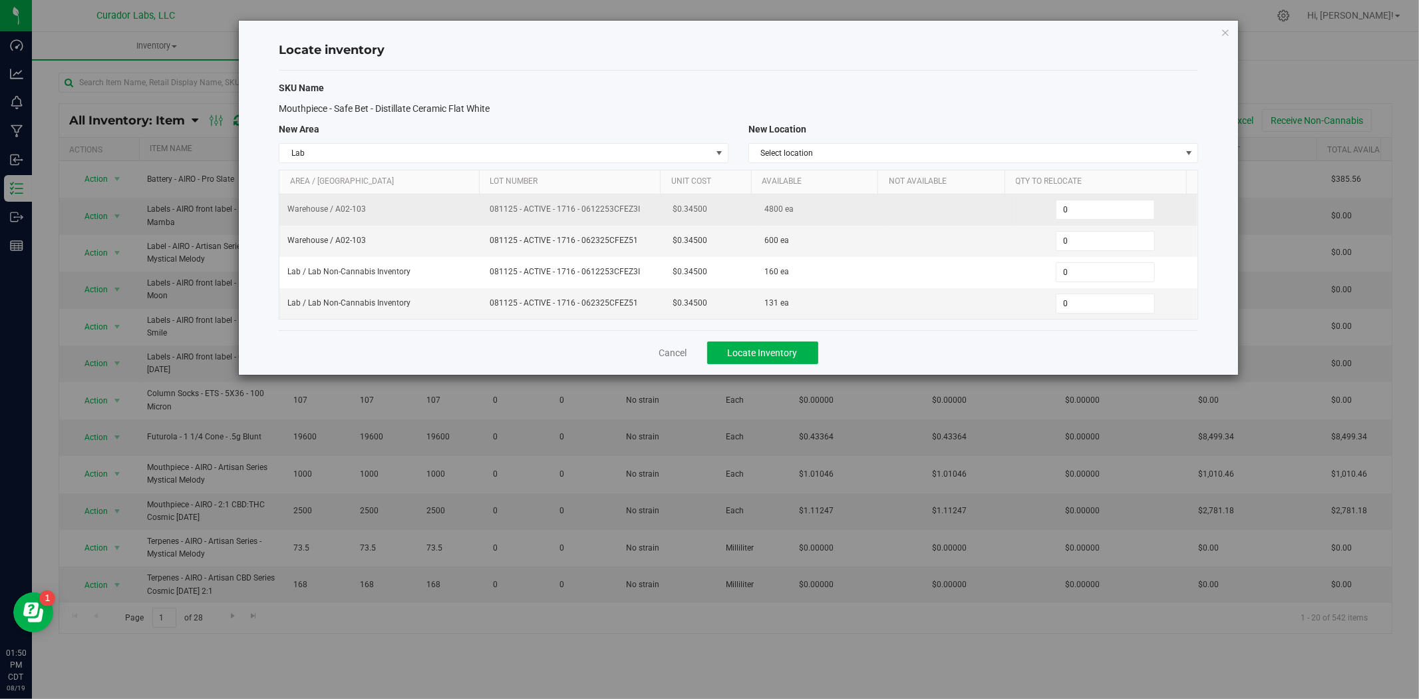
drag, startPoint x: 633, startPoint y: 200, endPoint x: 607, endPoint y: 208, distance: 27.0
click at [607, 208] on td "081125 - ACTIVE - 1716 - 0612253CFEZ3I" at bounding box center [574, 209] width 184 height 31
click at [639, 210] on span "081125 - ACTIVE - 1716 - 0612253CFEZ3I" at bounding box center [574, 209] width 168 height 13
drag, startPoint x: 641, startPoint y: 210, endPoint x: 489, endPoint y: 218, distance: 151.9
click at [489, 218] on td "081125 - ACTIVE - 1716 - 0612253CFEZ3I" at bounding box center [574, 209] width 184 height 31
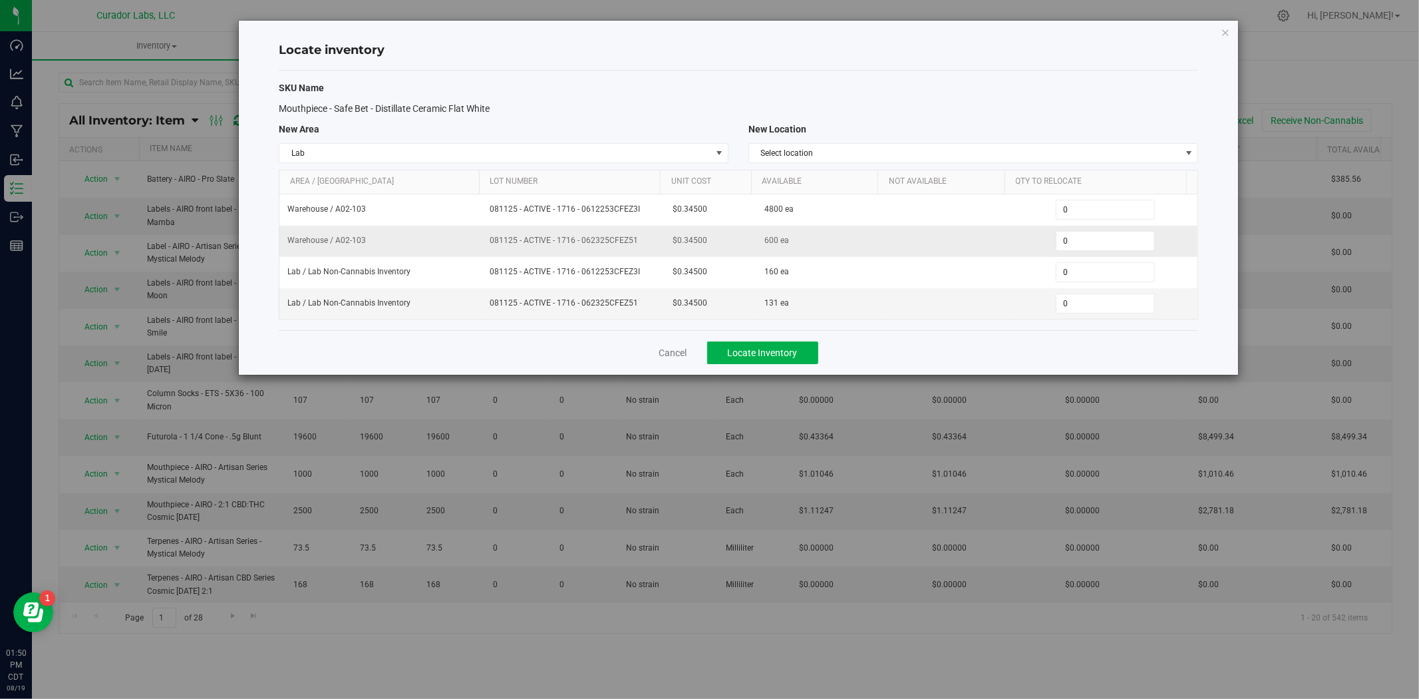
copy span "081125 - ACTIVE - 1716 - 0612253CFEZ3I"
click at [828, 152] on span "Select location" at bounding box center [965, 153] width 432 height 19
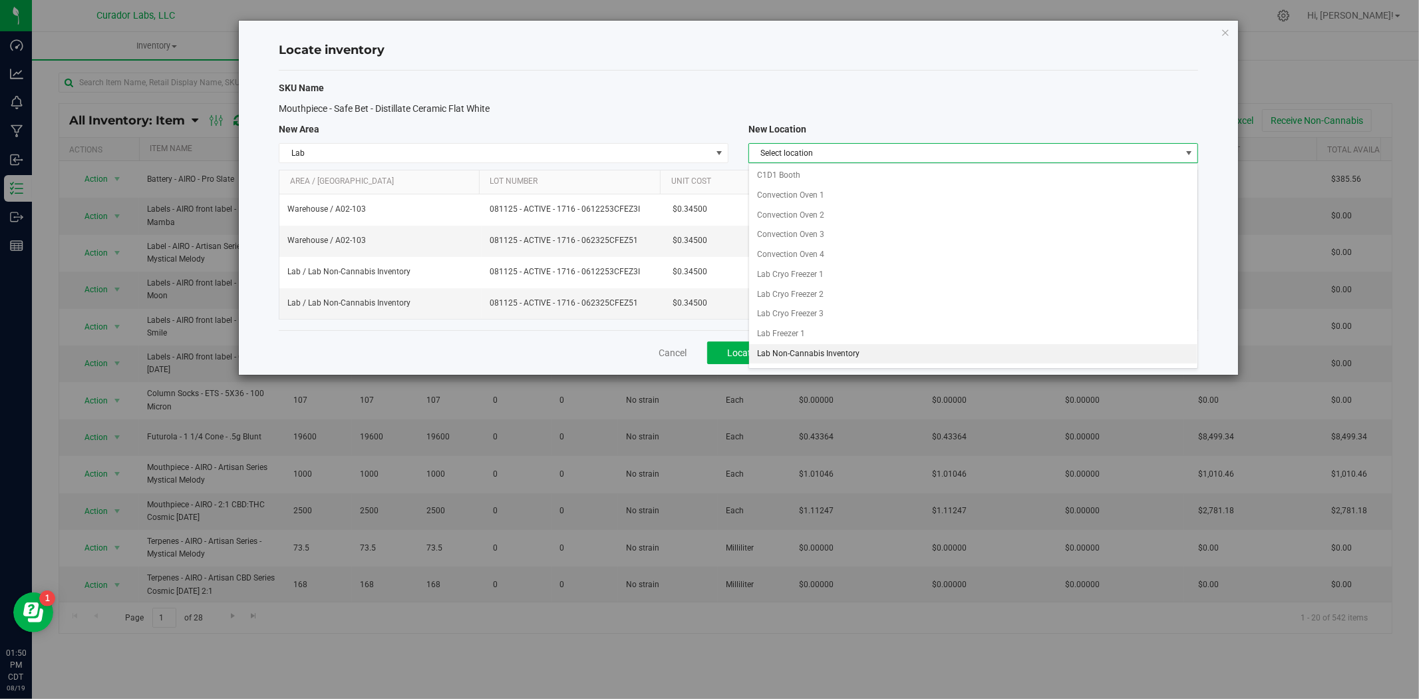
click at [795, 353] on li "Lab Non-Cannabis Inventory" at bounding box center [973, 354] width 448 height 20
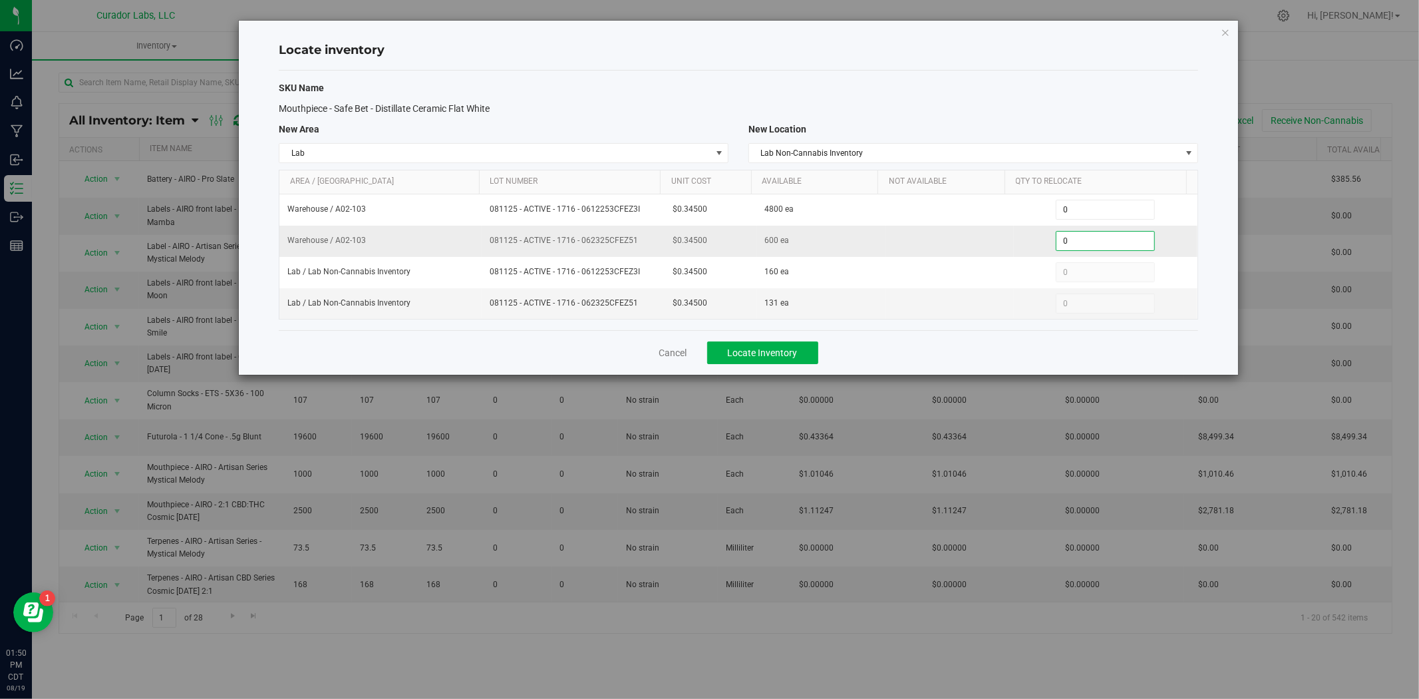
drag, startPoint x: 1071, startPoint y: 241, endPoint x: 1045, endPoint y: 242, distance: 26.0
click at [1045, 242] on div "0 0" at bounding box center [1106, 241] width 168 height 20
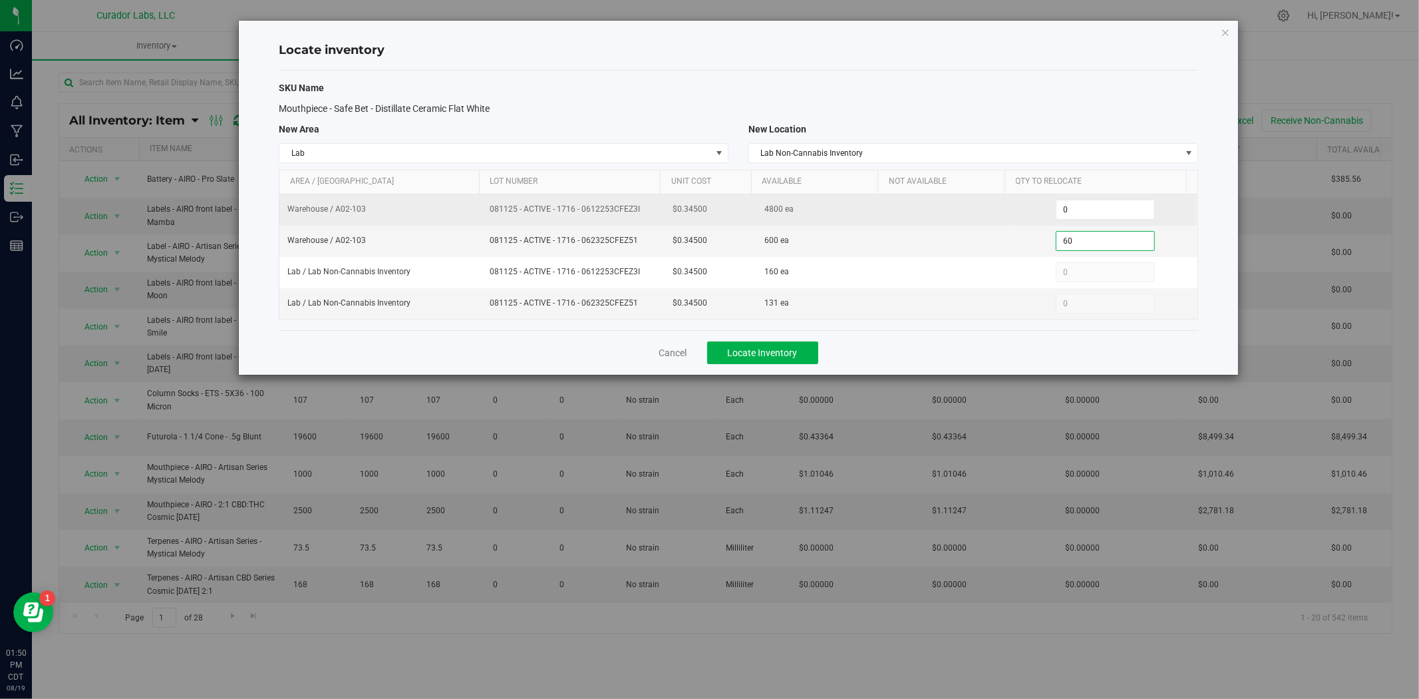
type input "600"
click at [1060, 205] on span "0 0" at bounding box center [1105, 210] width 99 height 20
type input "800"
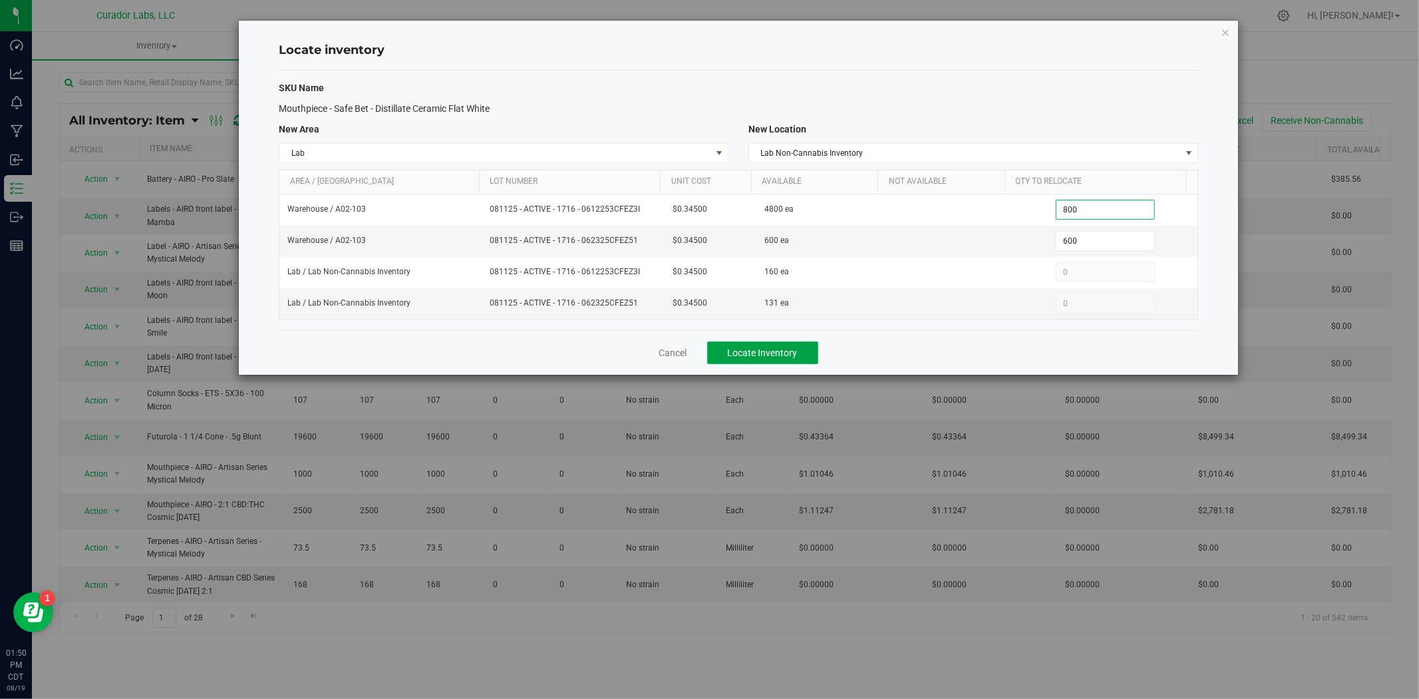
click at [776, 347] on span "Locate Inventory" at bounding box center [763, 352] width 70 height 11
